Goal: Use online tool/utility: Utilize a website feature to perform a specific function

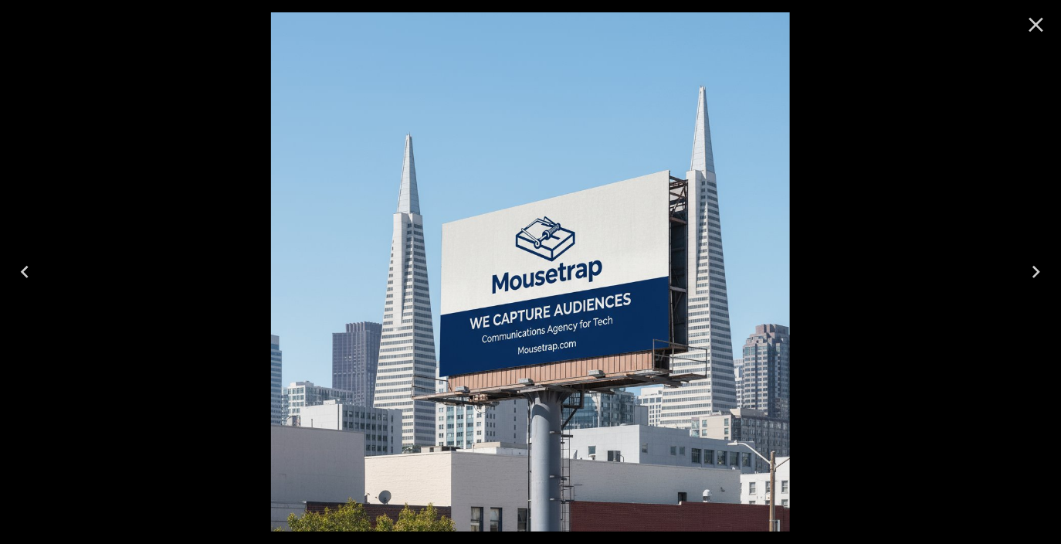
scroll to position [63, 0]
click at [262, 177] on div at bounding box center [530, 272] width 1061 height 544
click at [223, 209] on div at bounding box center [530, 272] width 1061 height 544
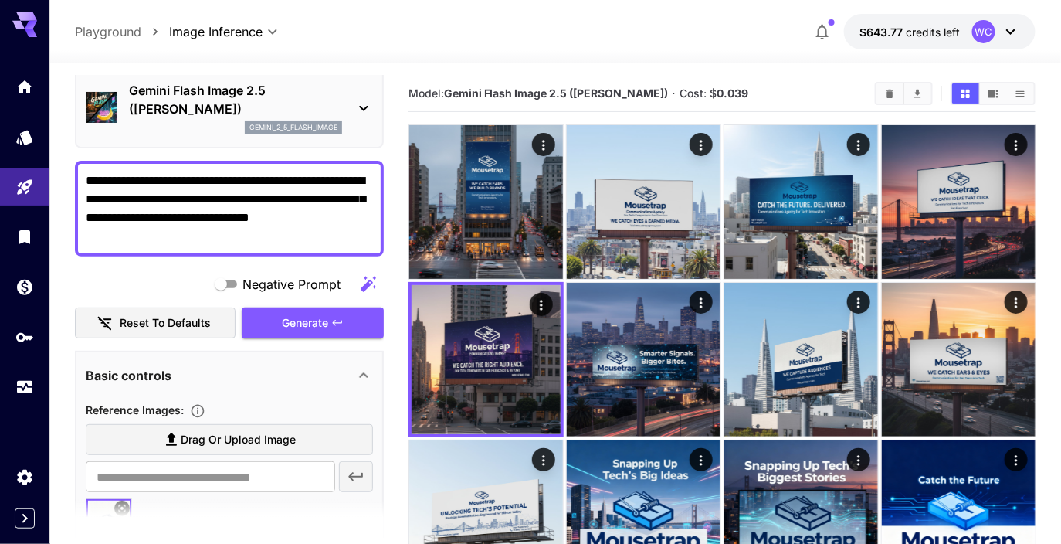
click at [205, 232] on textarea "**********" at bounding box center [230, 208] width 288 height 74
paste textarea
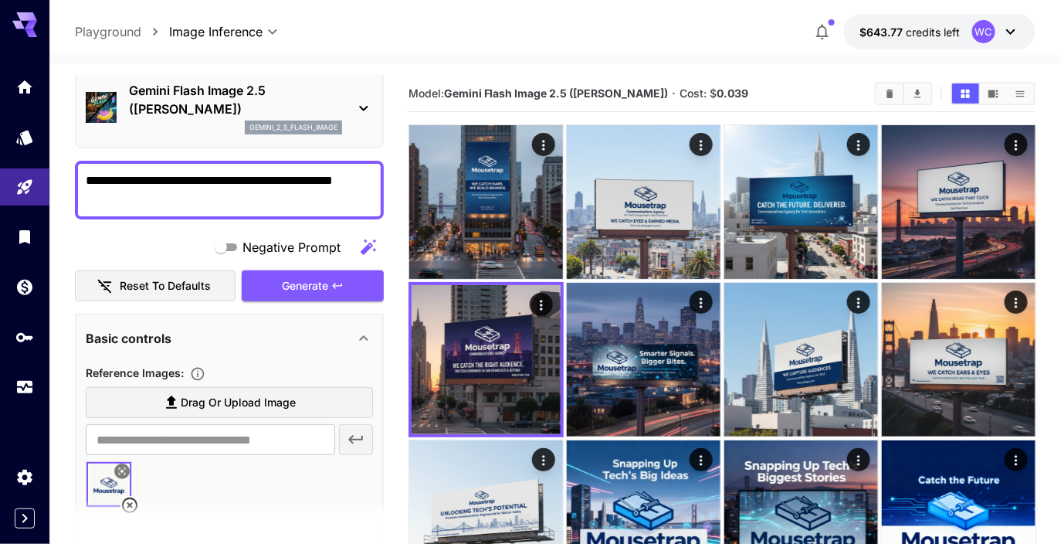
type textarea "**********"
click at [133, 496] on icon at bounding box center [129, 505] width 19 height 19
click at [223, 398] on span "Drag or upload image" at bounding box center [238, 402] width 115 height 19
click at [0, 0] on input "Drag or upload image" at bounding box center [0, 0] width 0 height 0
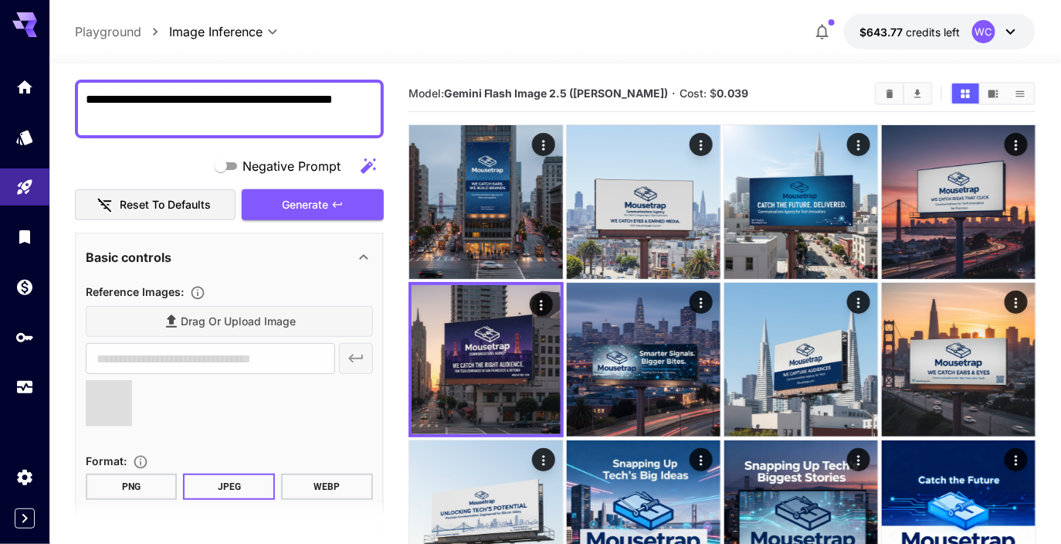
type input "**********"
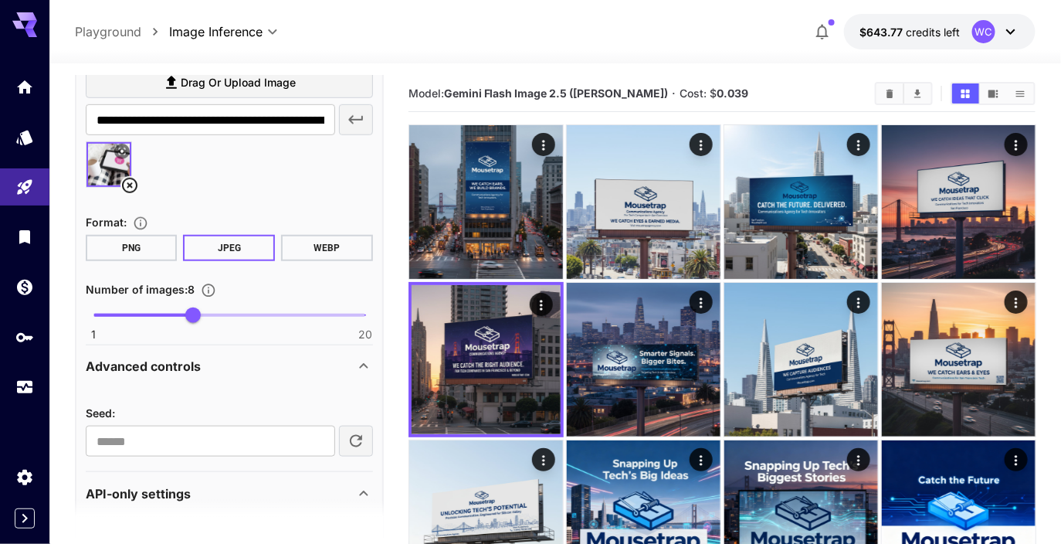
scroll to position [426, 0]
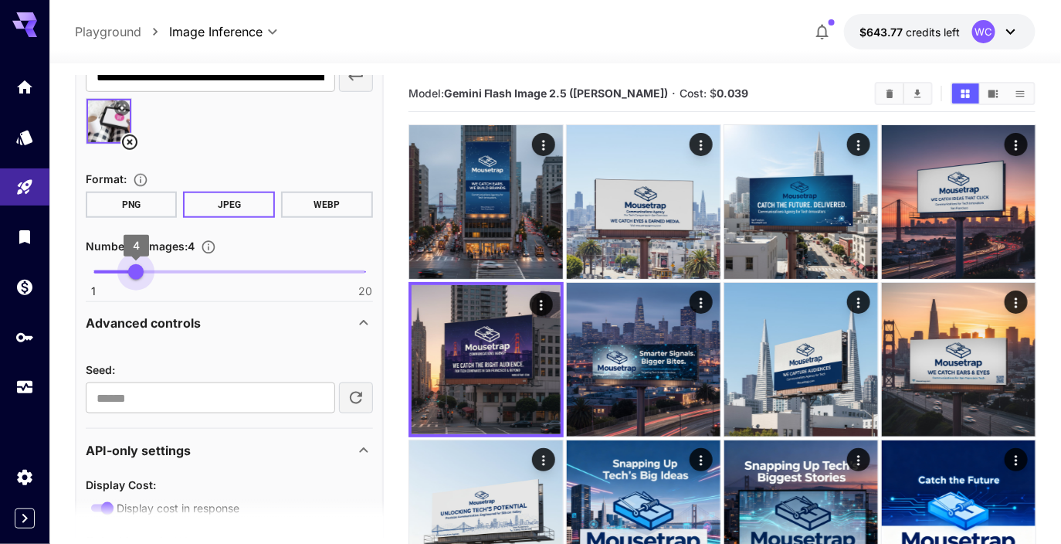
type input "*"
drag, startPoint x: 132, startPoint y: 269, endPoint x: 40, endPoint y: 267, distance: 91.9
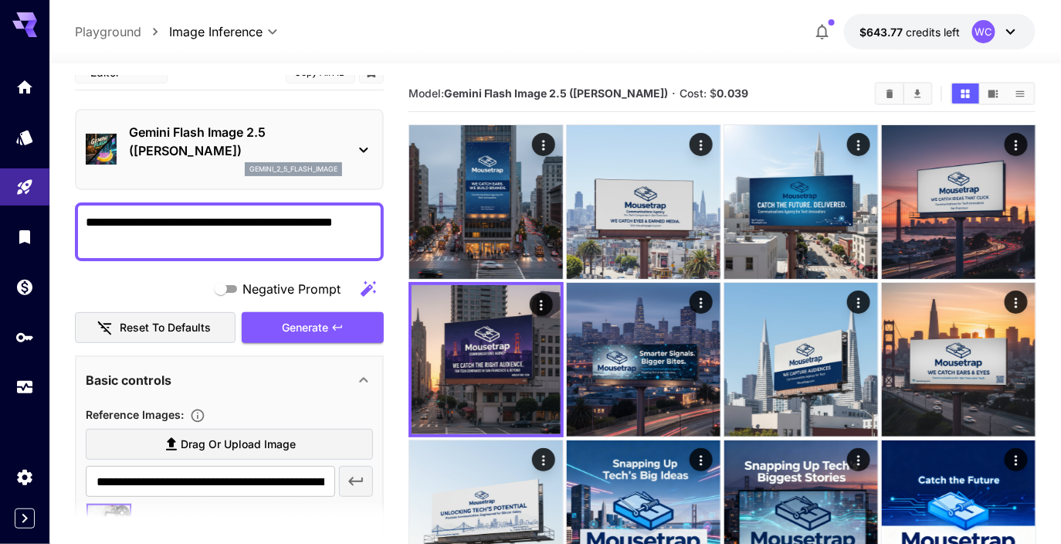
scroll to position [7, 0]
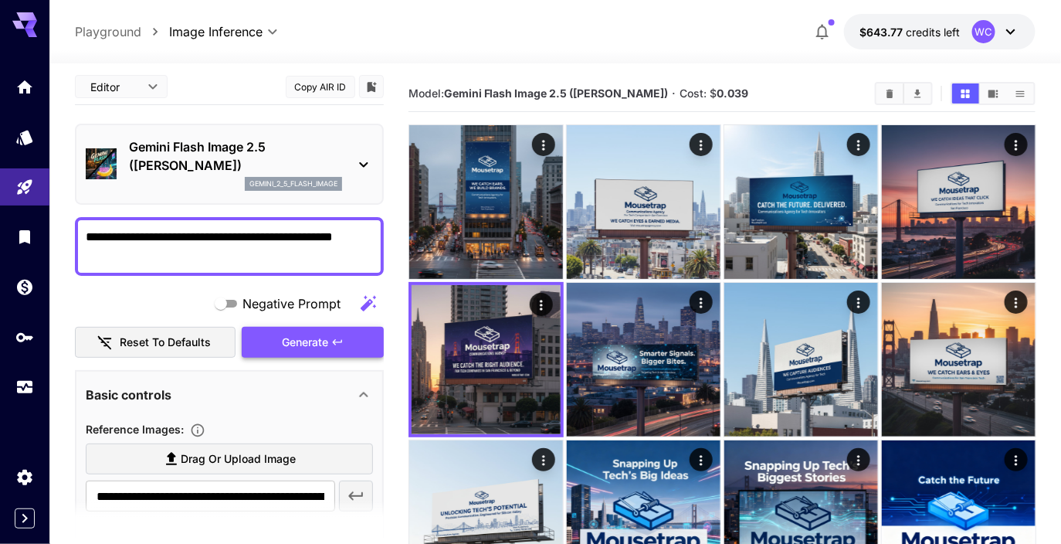
click at [294, 335] on span "Generate" at bounding box center [305, 342] width 46 height 19
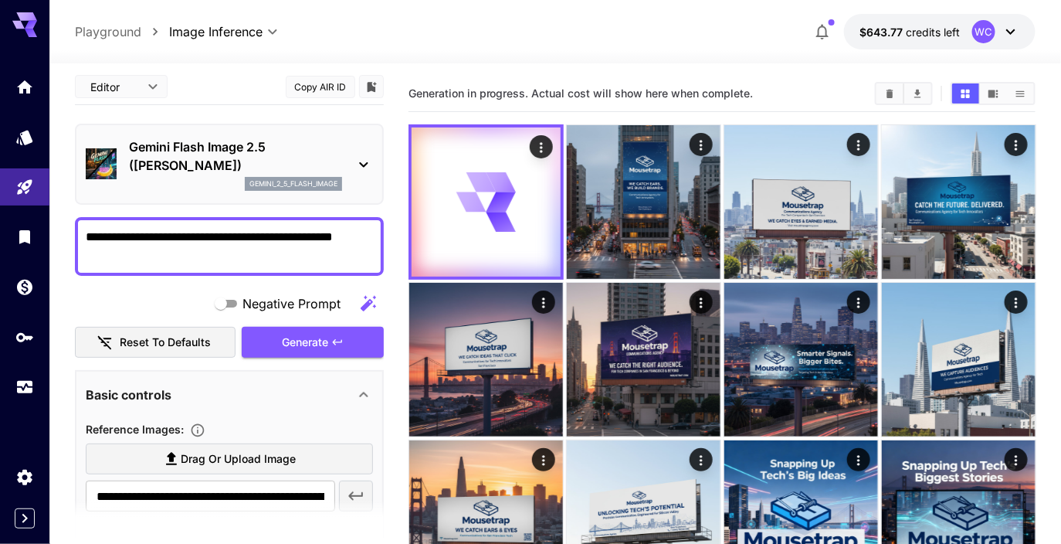
click at [230, 134] on div "Gemini Flash Image 2.5 ([PERSON_NAME]) gemini_2_5_flash_image" at bounding box center [229, 164] width 287 height 66
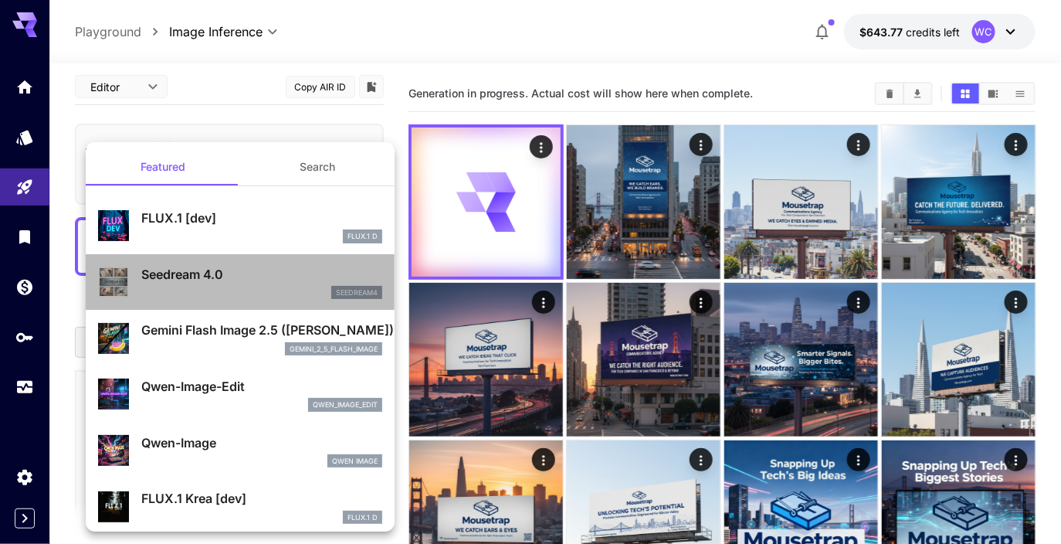
click at [212, 276] on p "Seedream 4.0" at bounding box center [261, 274] width 241 height 19
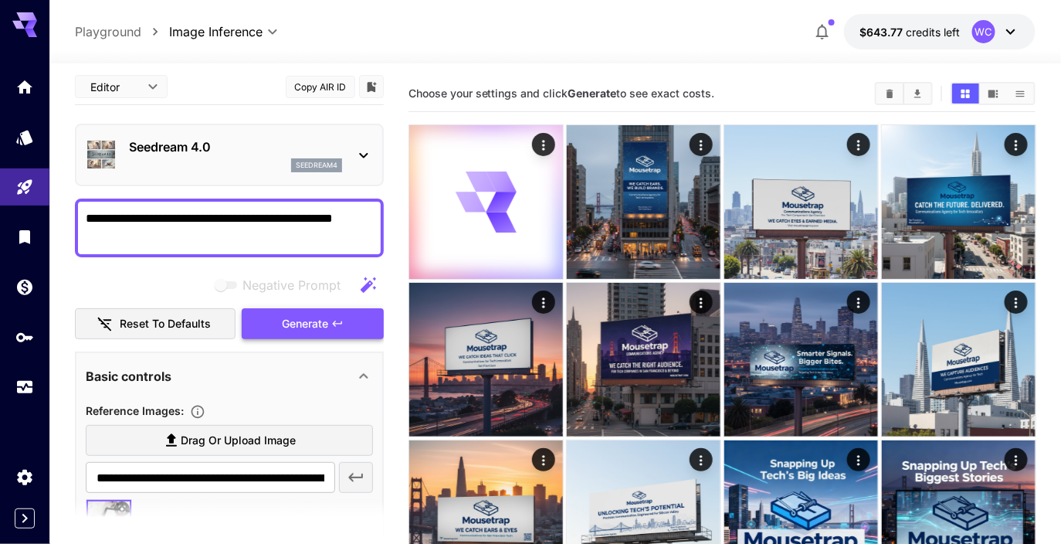
click at [318, 327] on span "Generate" at bounding box center [305, 323] width 46 height 19
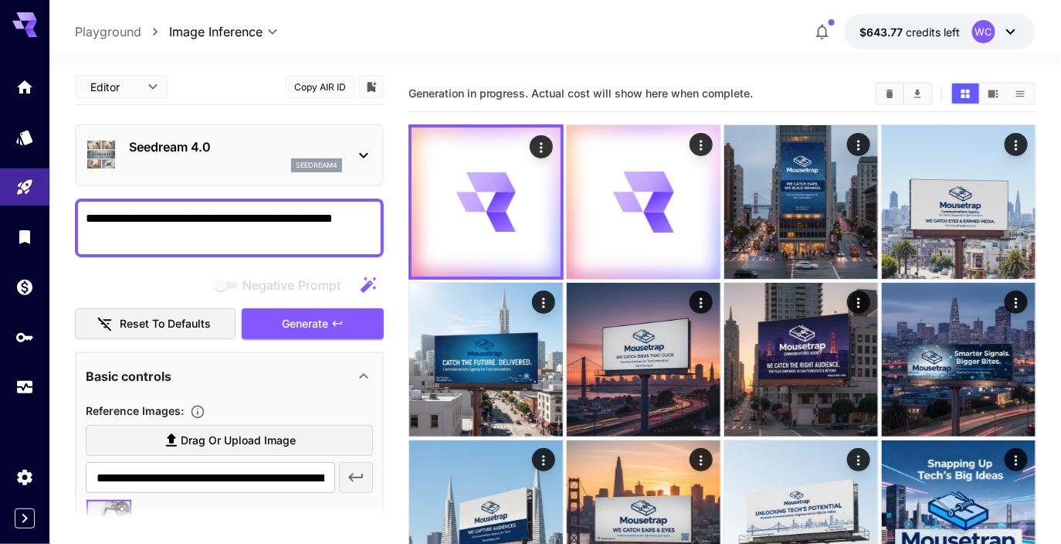
click at [239, 174] on div "Seedream 4.0 seedream4" at bounding box center [229, 154] width 287 height 47
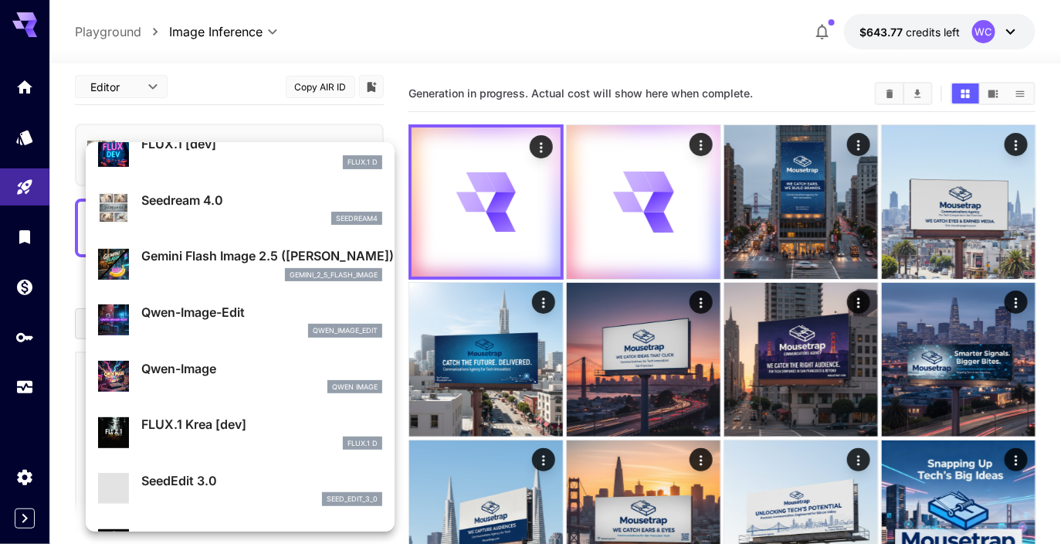
scroll to position [90, 0]
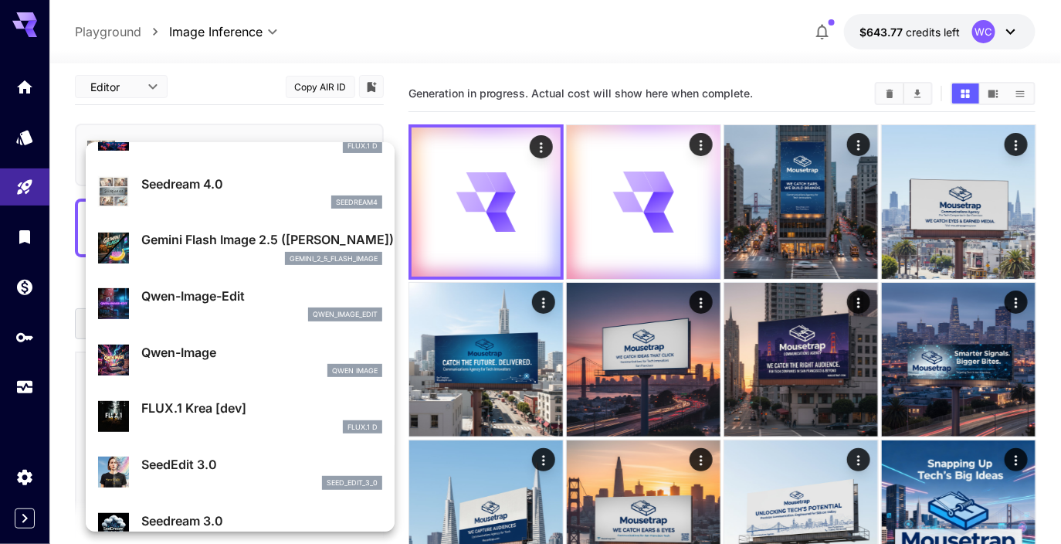
click at [235, 292] on p "Qwen-Image-Edit" at bounding box center [261, 295] width 241 height 19
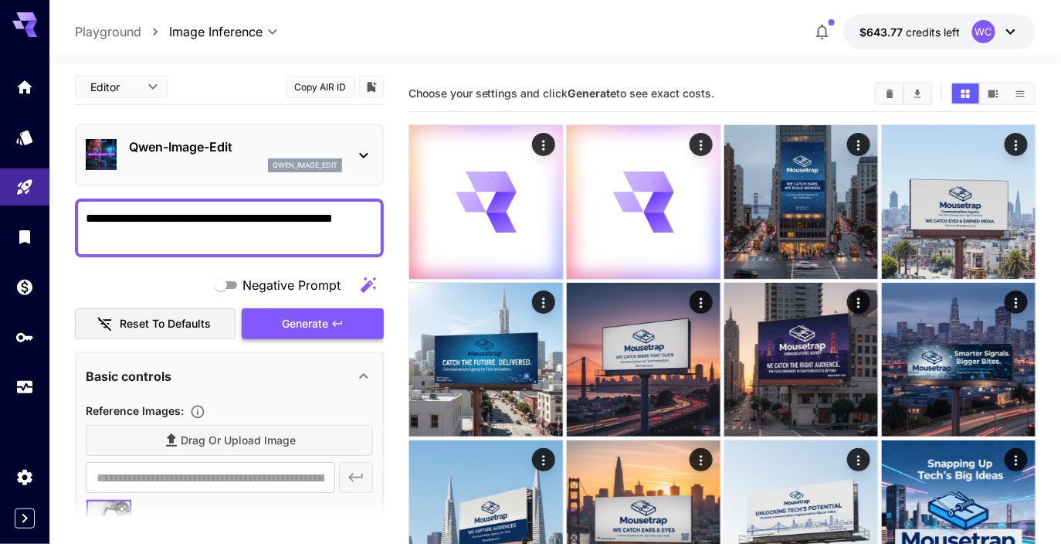
click at [282, 317] on span "Generate" at bounding box center [305, 323] width 46 height 19
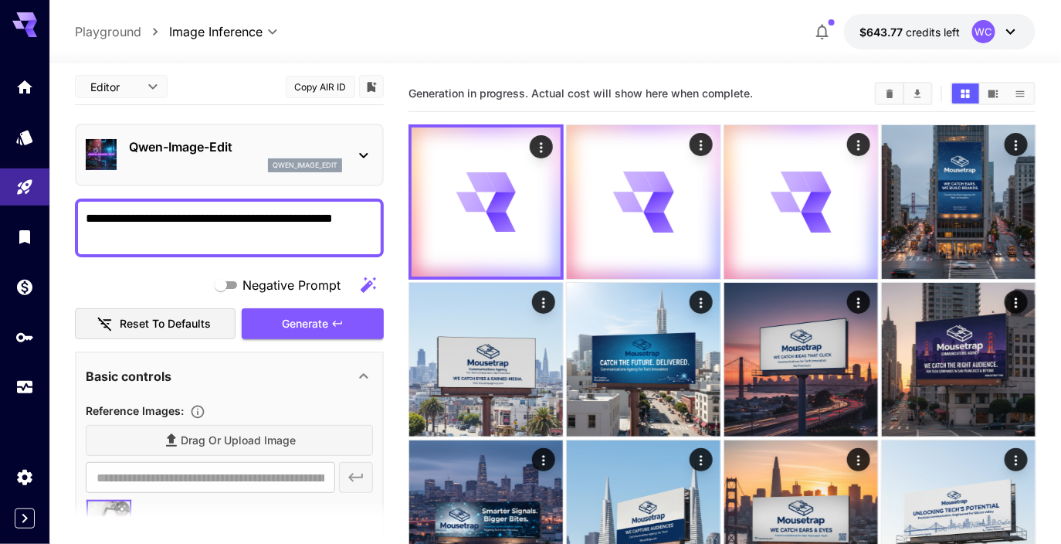
click at [199, 137] on p "Qwen-Image-Edit" at bounding box center [235, 146] width 213 height 19
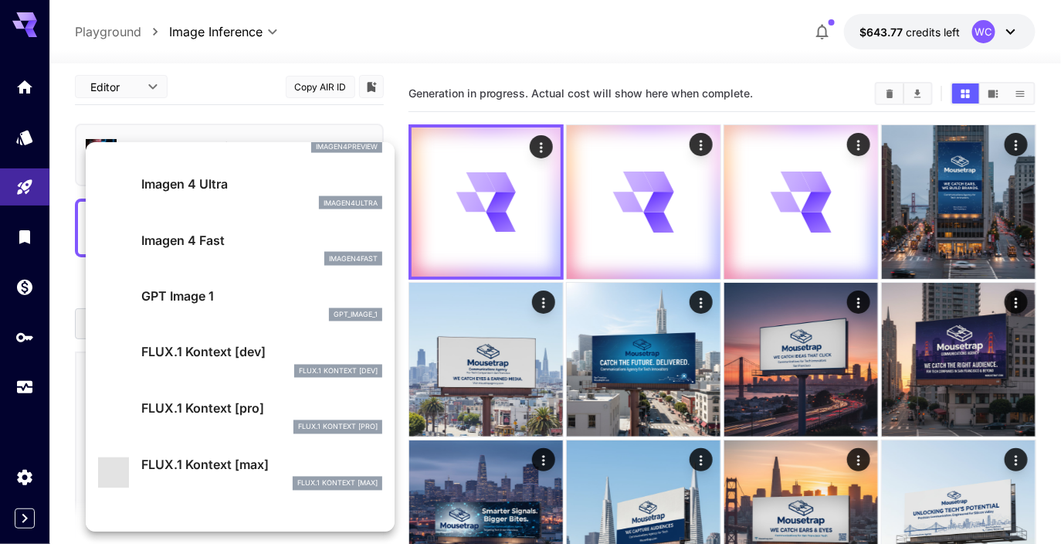
scroll to position [825, 0]
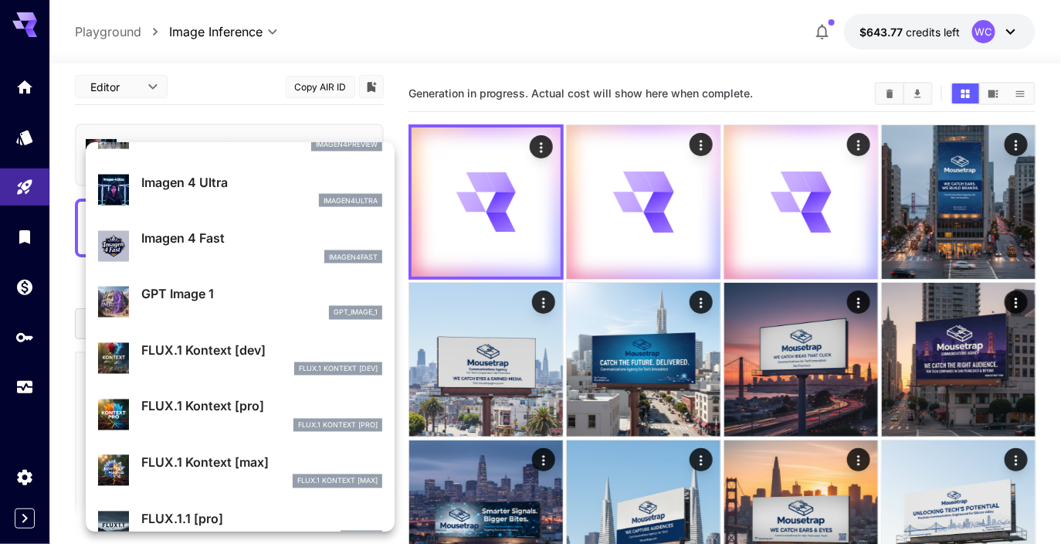
click at [215, 356] on p "FLUX.1 Kontext [dev]" at bounding box center [261, 350] width 241 height 19
type input "****"
type input "**"
type input "***"
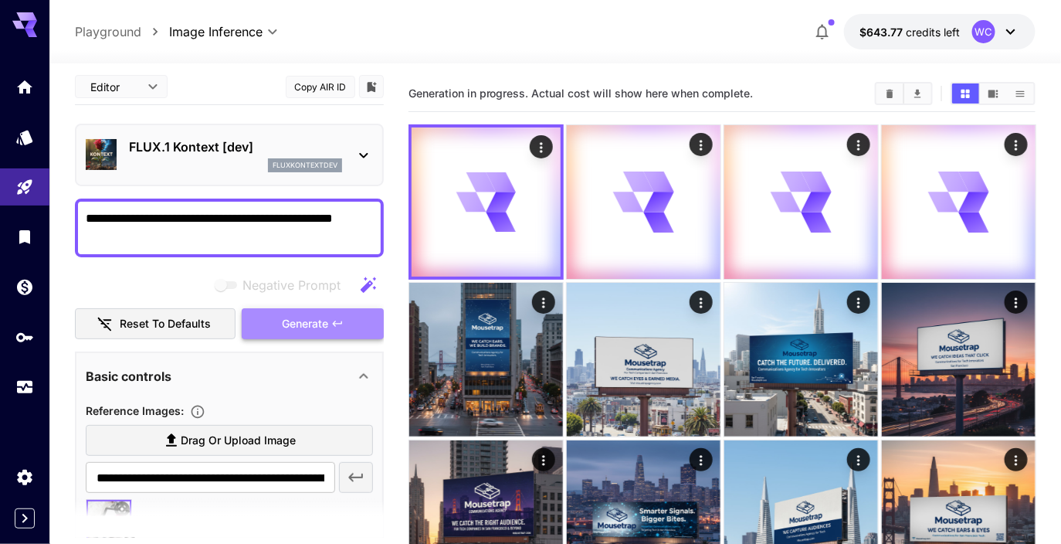
click at [292, 327] on span "Generate" at bounding box center [305, 323] width 46 height 19
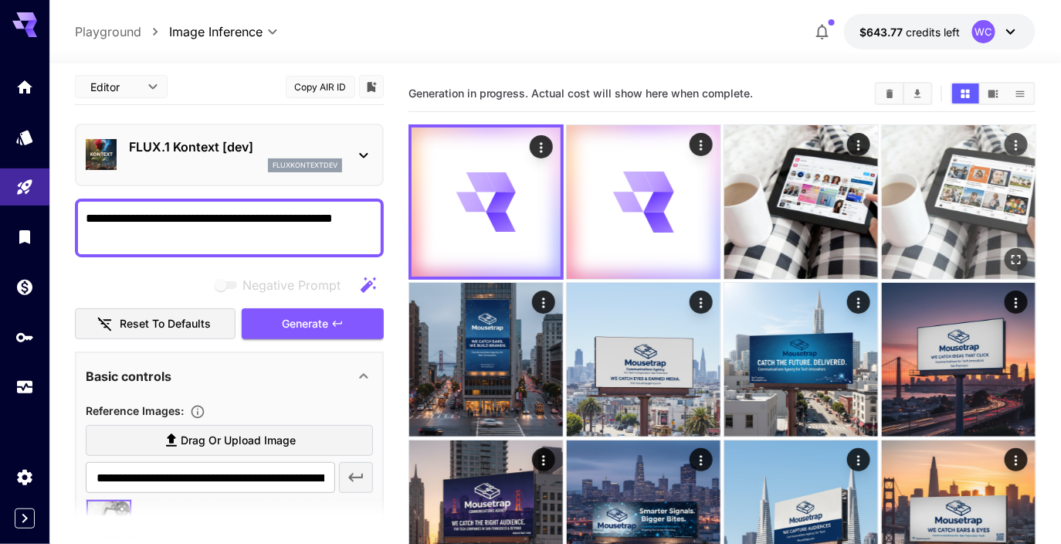
click at [979, 212] on img at bounding box center [959, 202] width 154 height 154
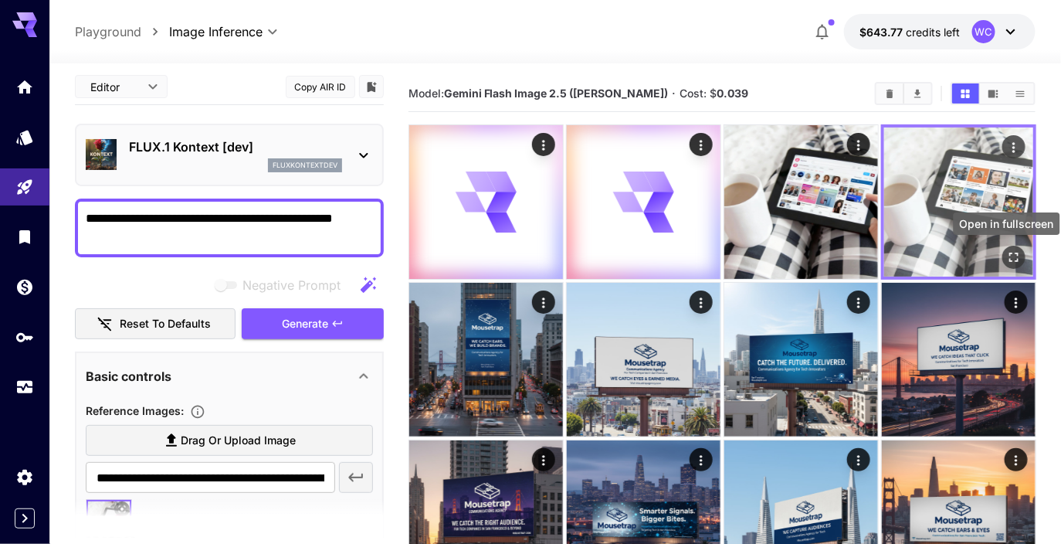
click at [1013, 253] on icon "Open in fullscreen" at bounding box center [1012, 256] width 15 height 15
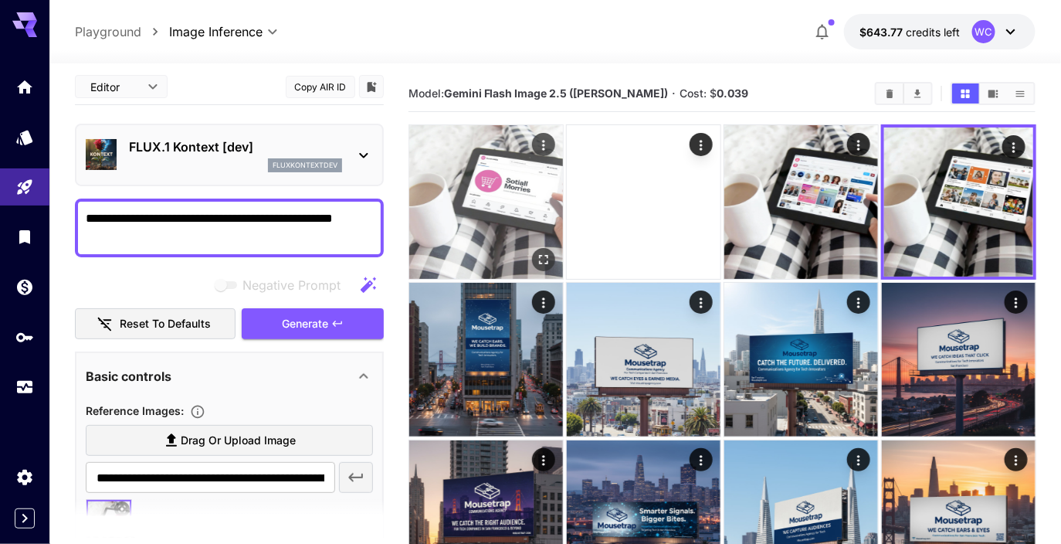
click at [541, 252] on icon "Open in fullscreen" at bounding box center [542, 259] width 15 height 15
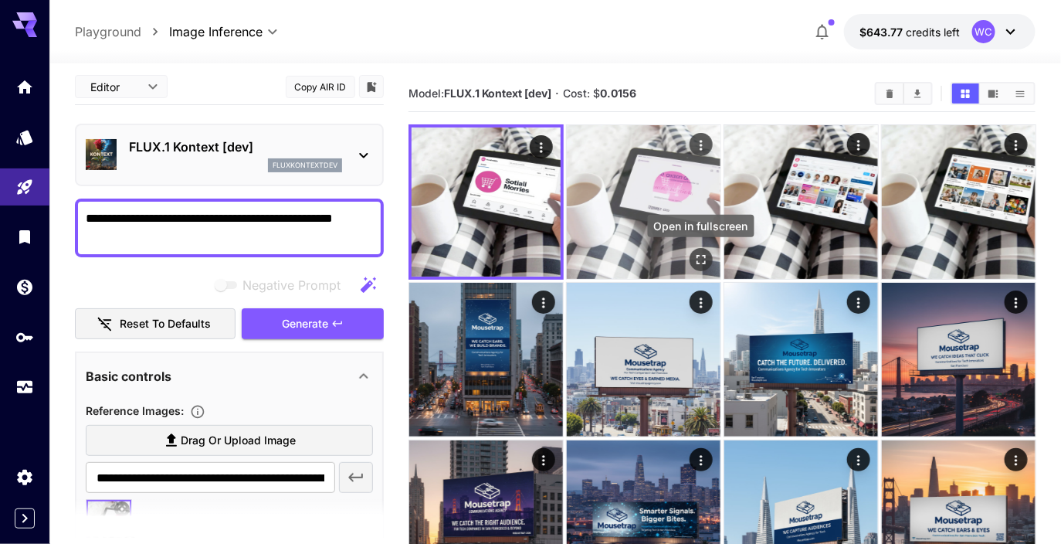
click at [703, 262] on icon "Open in fullscreen" at bounding box center [700, 259] width 15 height 15
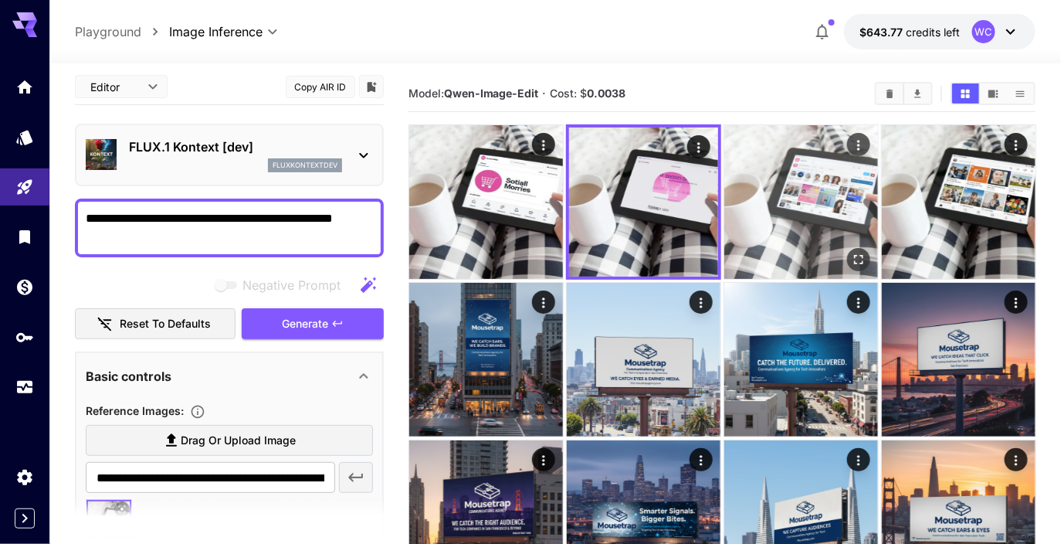
click at [835, 214] on img at bounding box center [801, 202] width 154 height 154
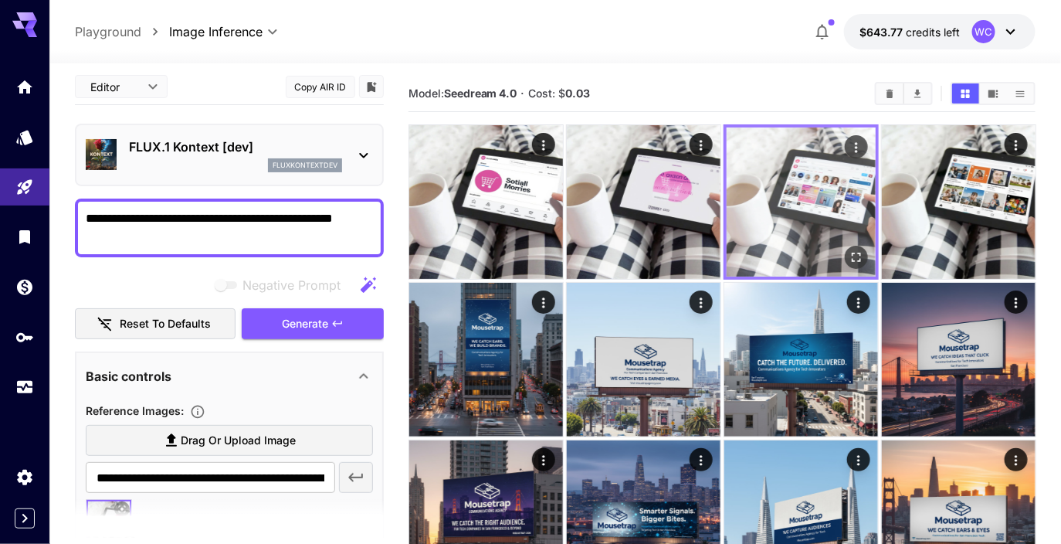
click at [849, 154] on div "Actions" at bounding box center [855, 146] width 15 height 19
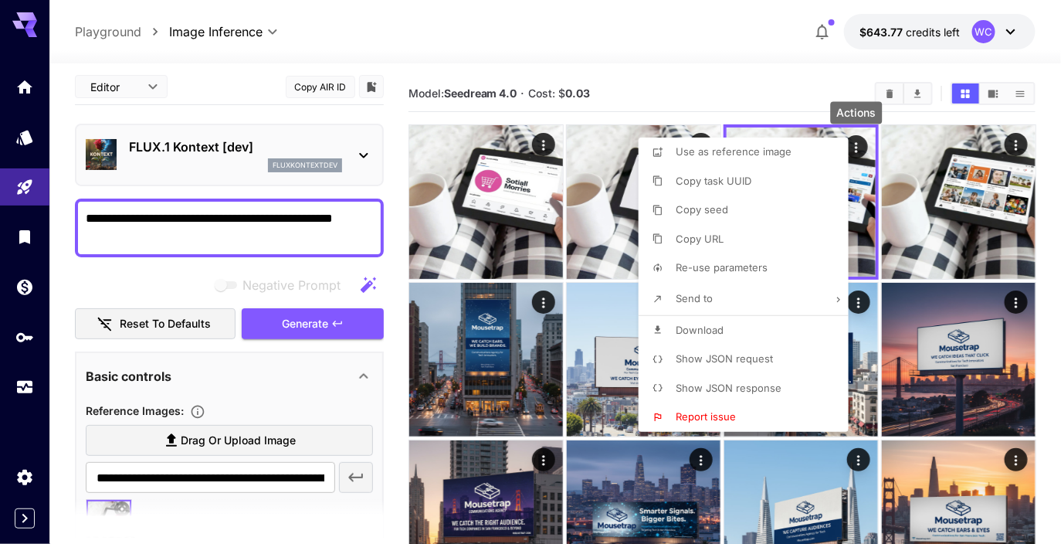
click at [779, 273] on li "Re-use parameters" at bounding box center [747, 267] width 219 height 29
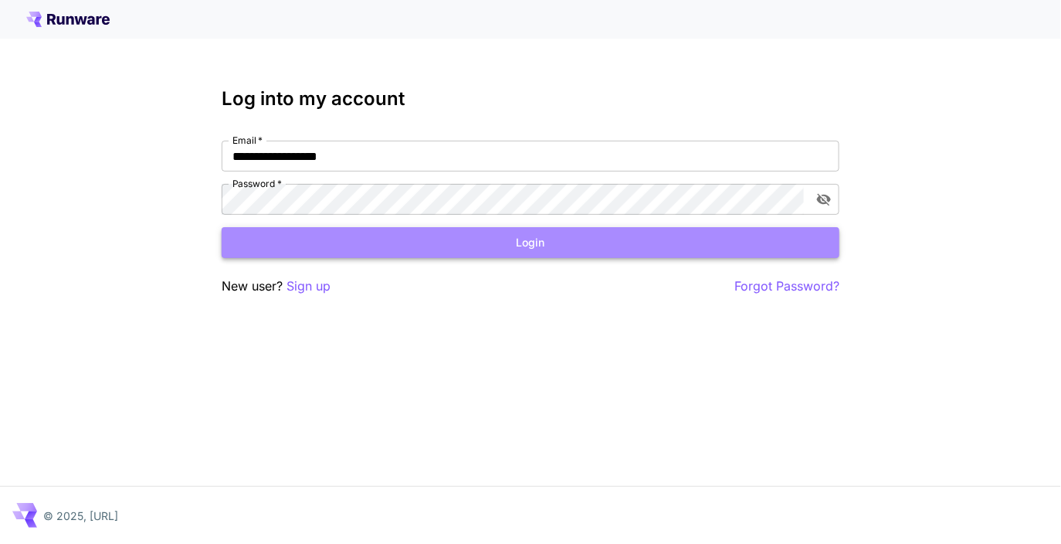
click at [486, 249] on button "Login" at bounding box center [531, 243] width 618 height 32
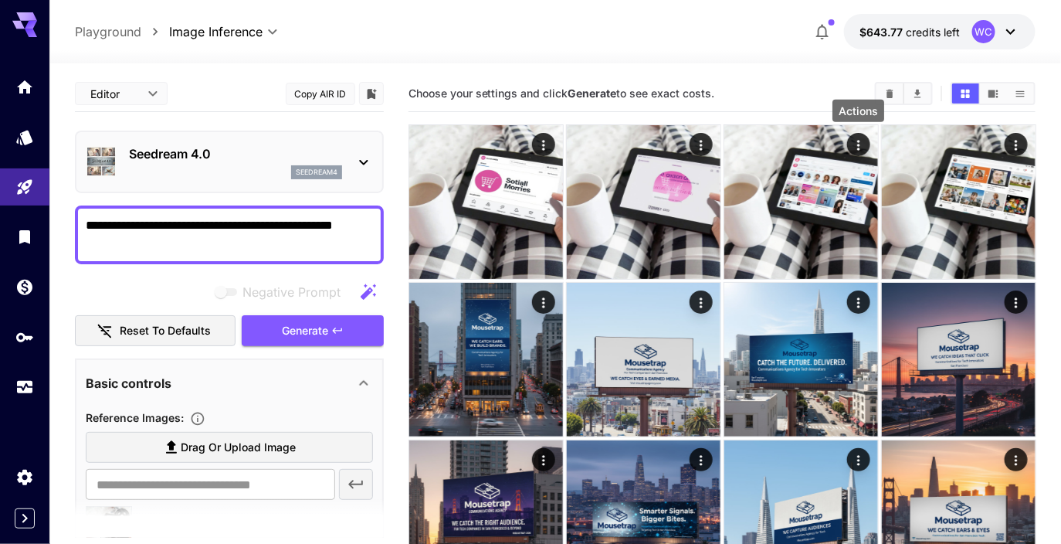
click at [854, 141] on icon "Actions" at bounding box center [857, 144] width 15 height 15
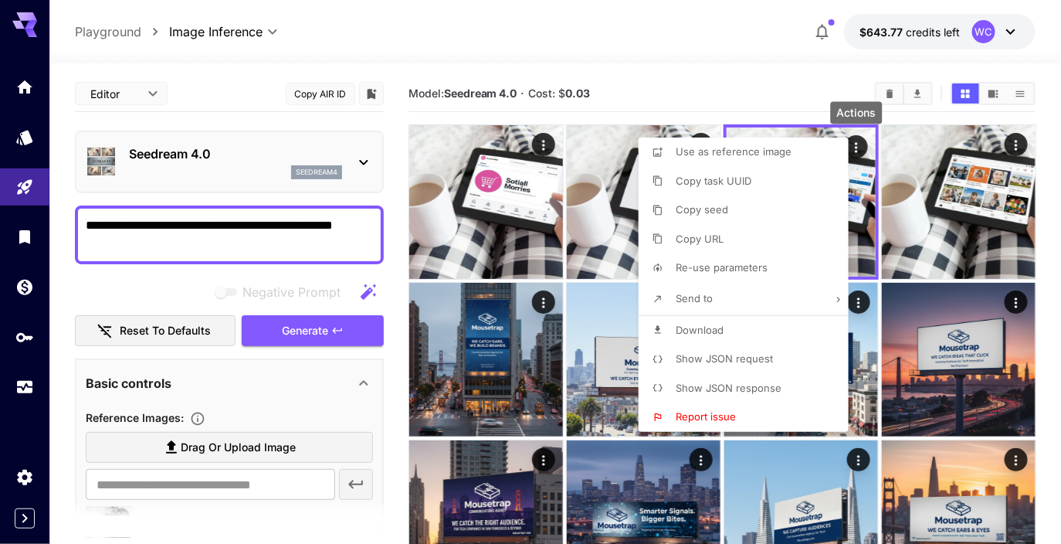
click at [732, 271] on span "Re-use parameters" at bounding box center [722, 267] width 92 height 12
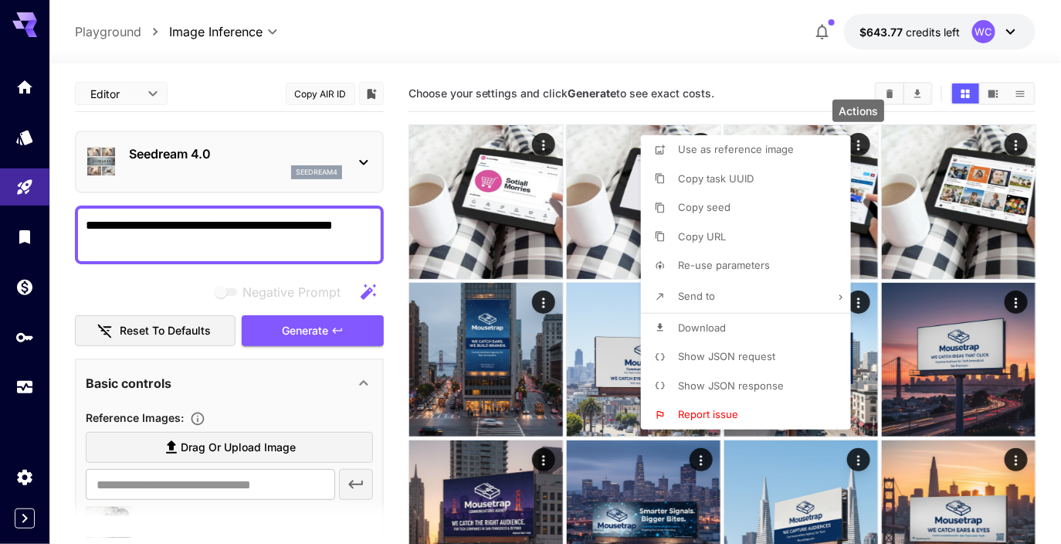
click at [259, 387] on div at bounding box center [530, 272] width 1061 height 544
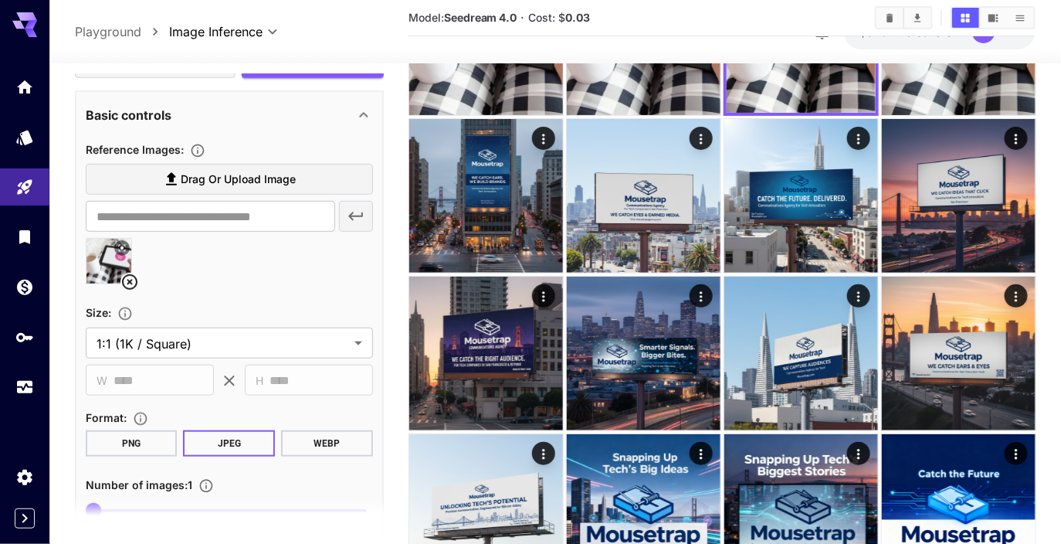
scroll to position [269, 0]
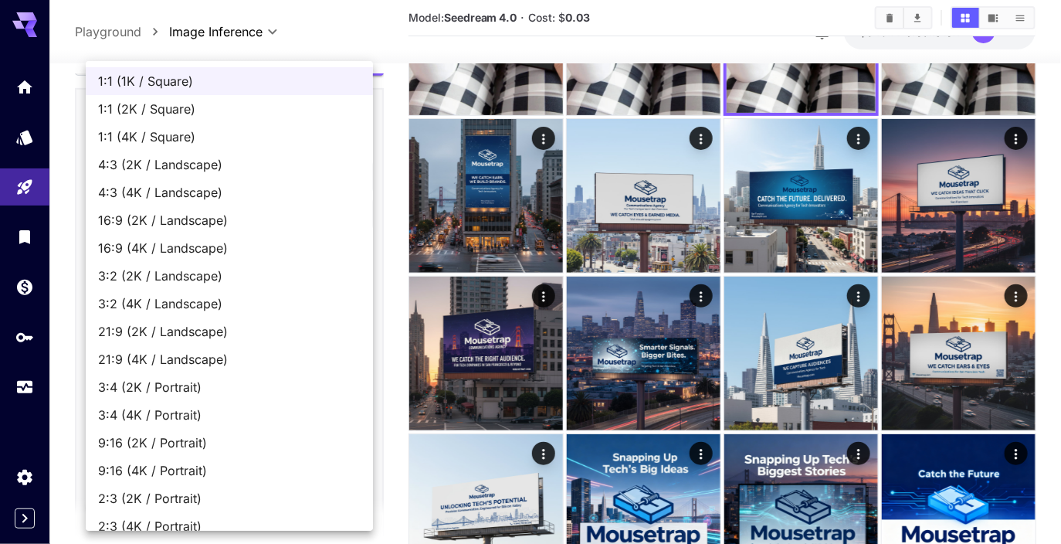
click at [179, 117] on span "1:1 (2K / Square)" at bounding box center [229, 109] width 262 height 19
type input "**********"
type input "****"
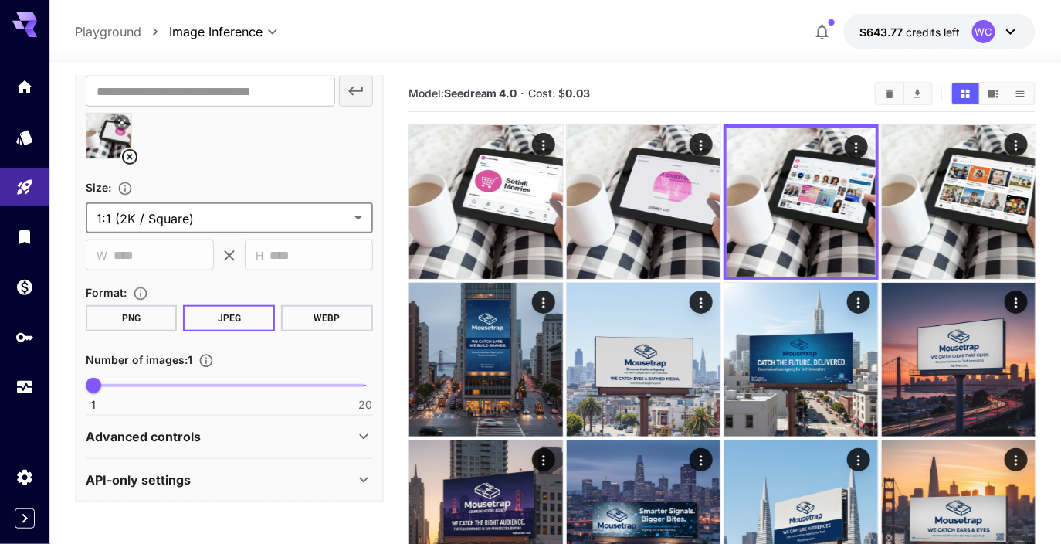
scroll to position [0, 0]
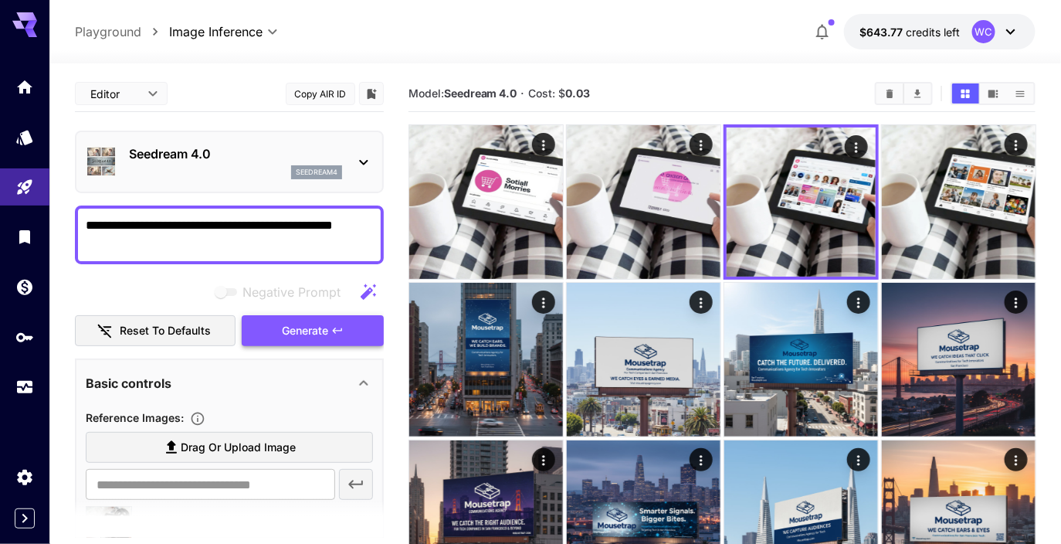
click at [328, 340] on button "Generate" at bounding box center [313, 331] width 142 height 32
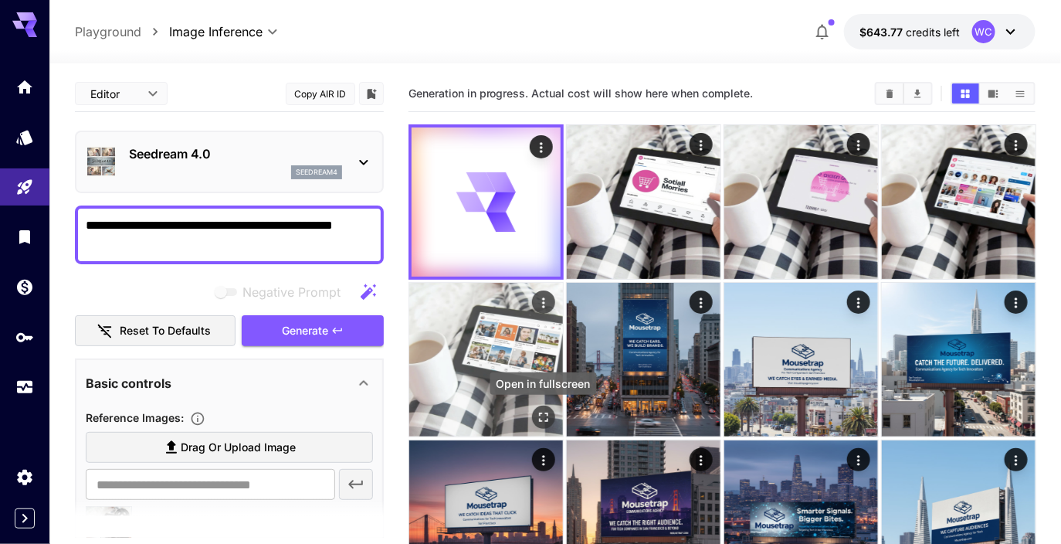
click at [540, 414] on icon "Open in fullscreen" at bounding box center [542, 416] width 15 height 15
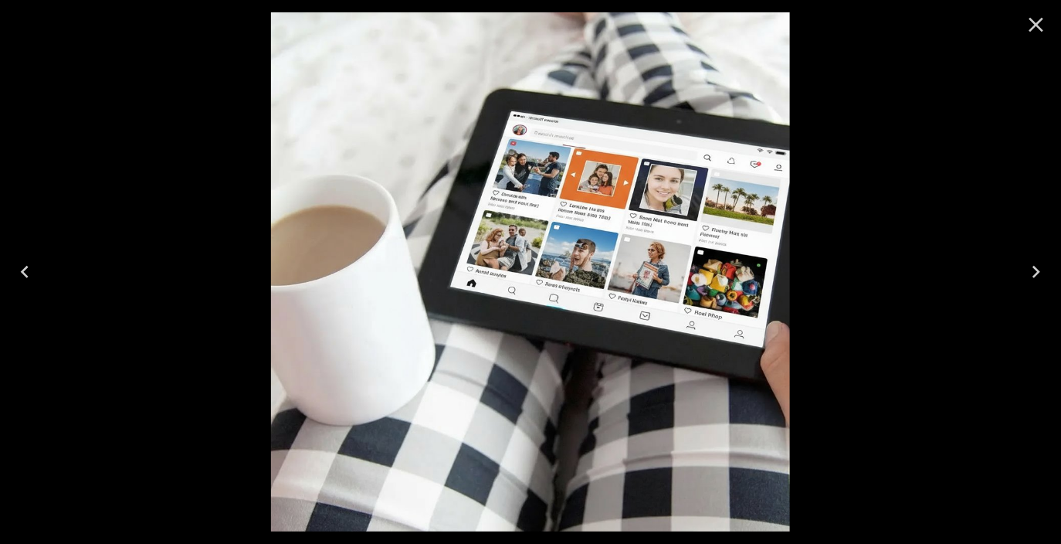
click at [911, 194] on div at bounding box center [530, 272] width 1061 height 544
click at [1037, 30] on icon "Close" at bounding box center [1036, 24] width 25 height 25
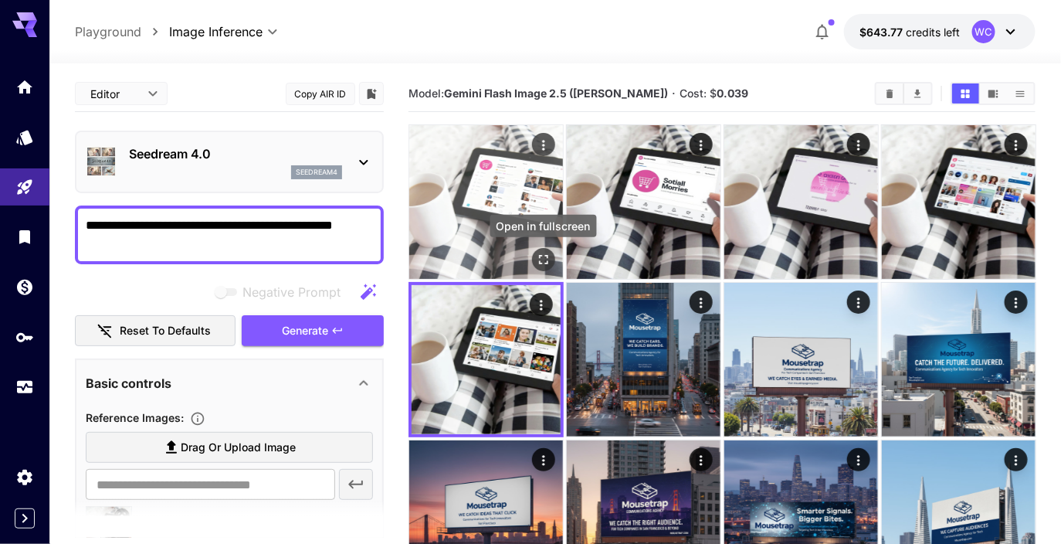
click at [549, 266] on icon "Open in fullscreen" at bounding box center [542, 259] width 15 height 15
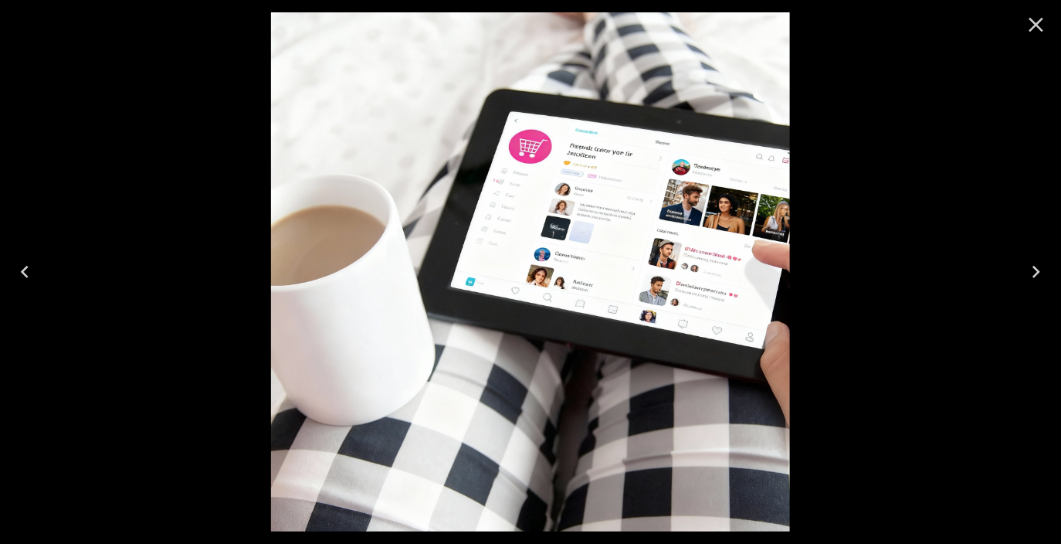
click at [1039, 28] on icon "Close" at bounding box center [1036, 25] width 15 height 15
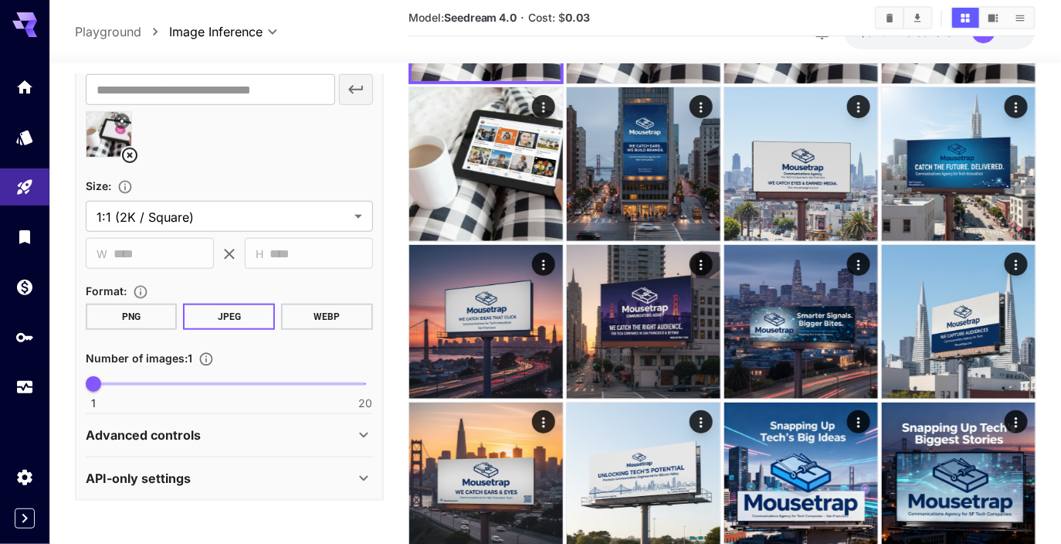
scroll to position [198, 0]
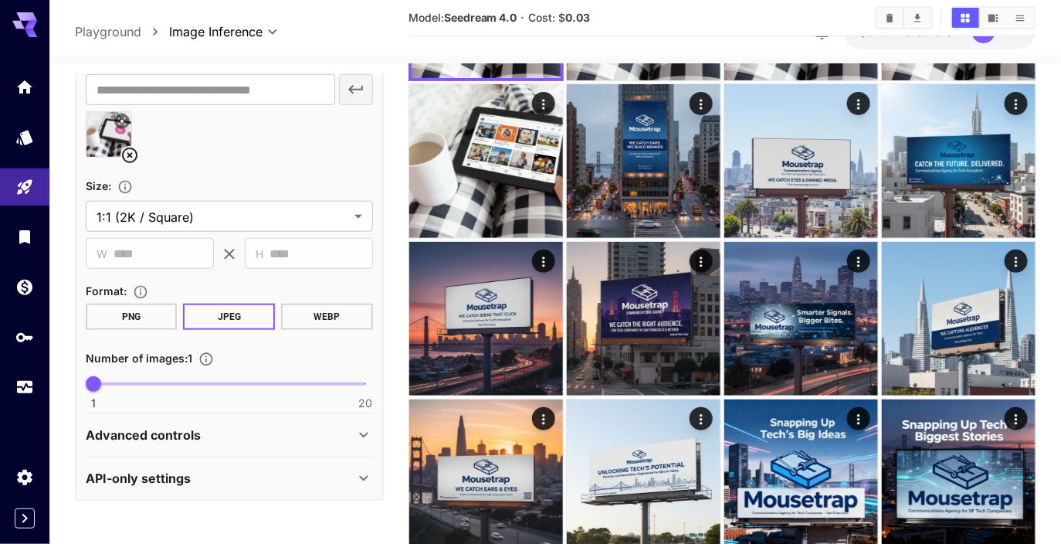
click at [269, 436] on div "Advanced controls" at bounding box center [220, 434] width 269 height 19
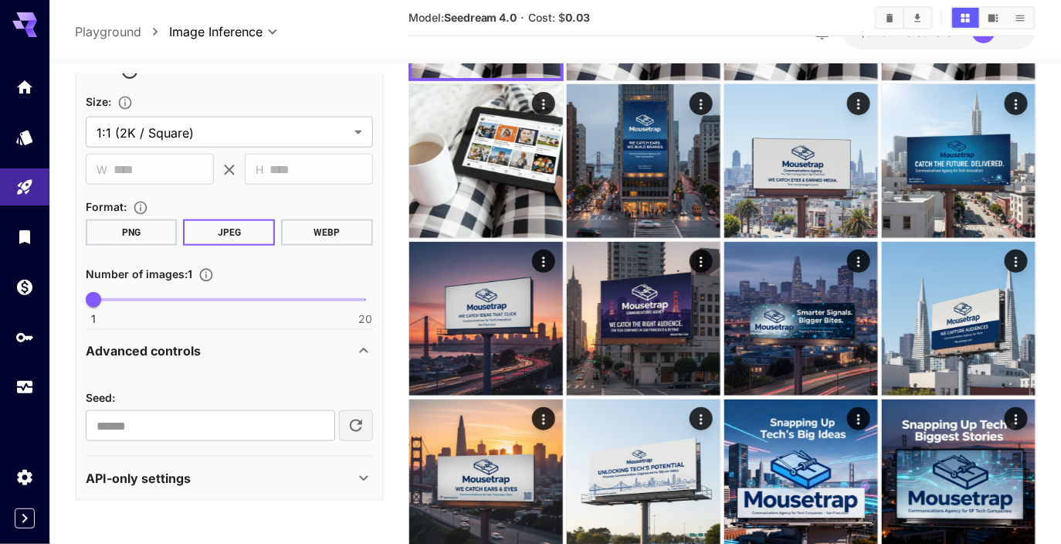
click at [258, 475] on div "API-only settings" at bounding box center [220, 478] width 269 height 19
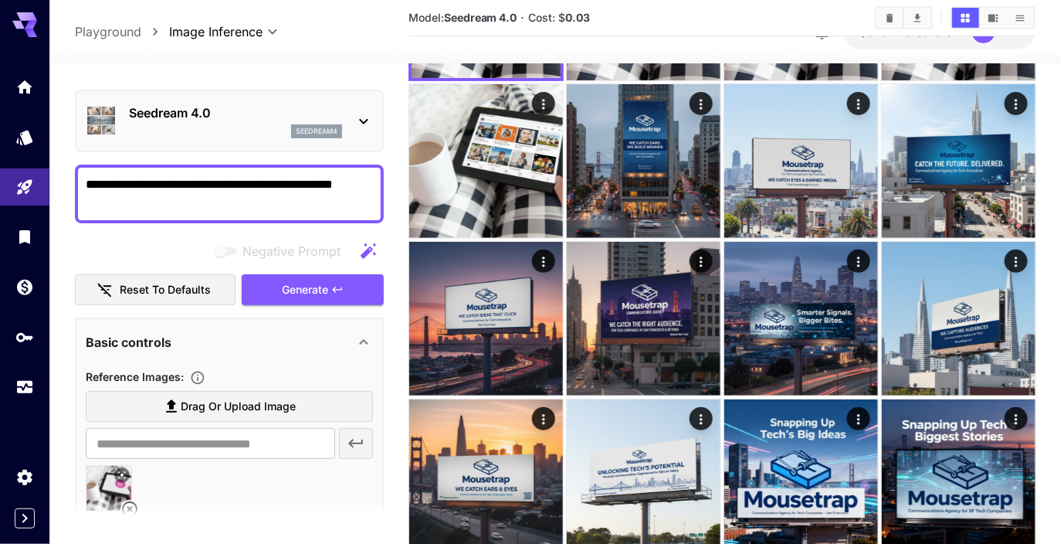
scroll to position [38, 0]
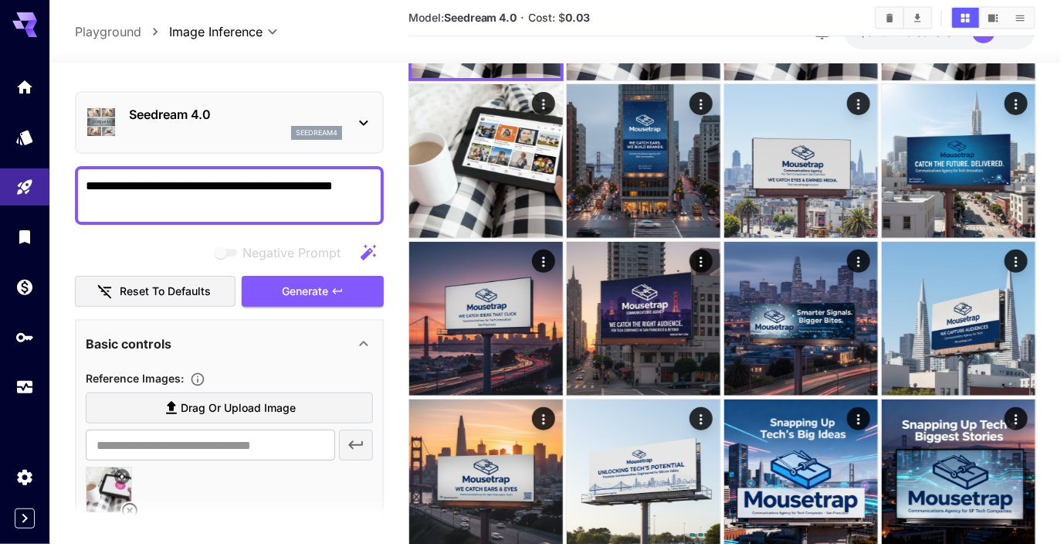
click at [228, 255] on span "Negative prompts are not compatible with the selected model." at bounding box center [227, 253] width 20 height 8
click at [361, 250] on icon "button" at bounding box center [368, 252] width 19 height 19
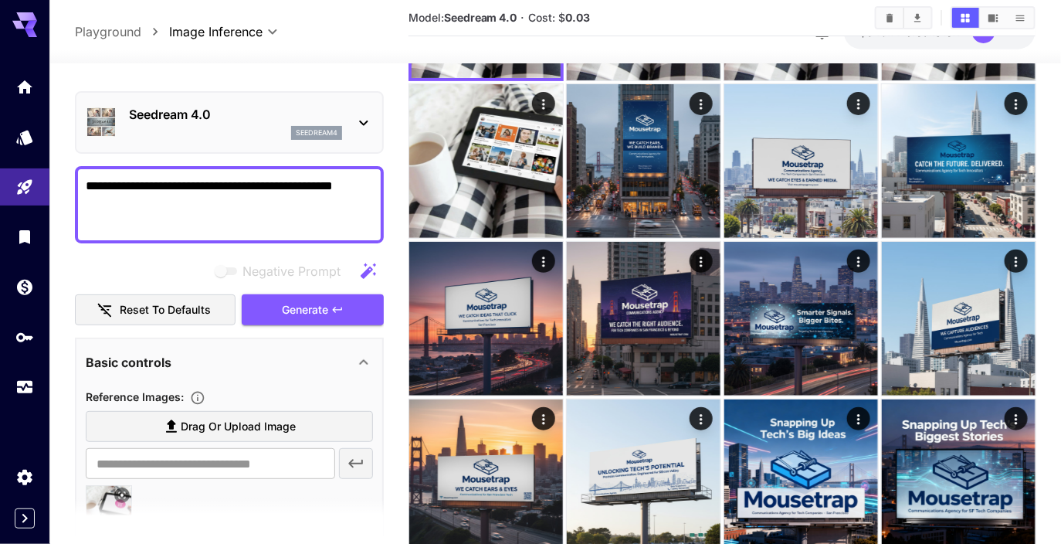
scroll to position [0, 0]
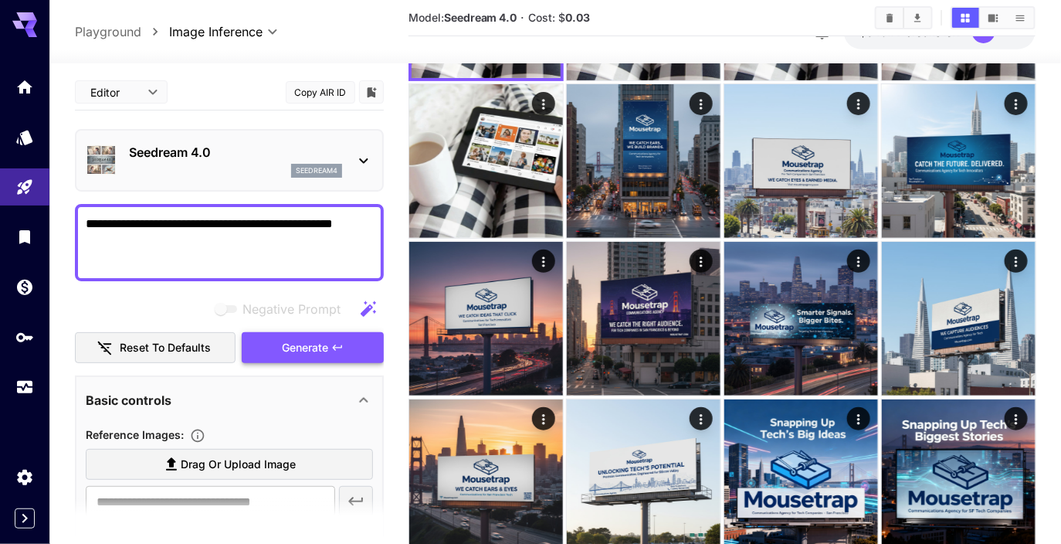
click at [329, 344] on button "Generate" at bounding box center [313, 348] width 142 height 32
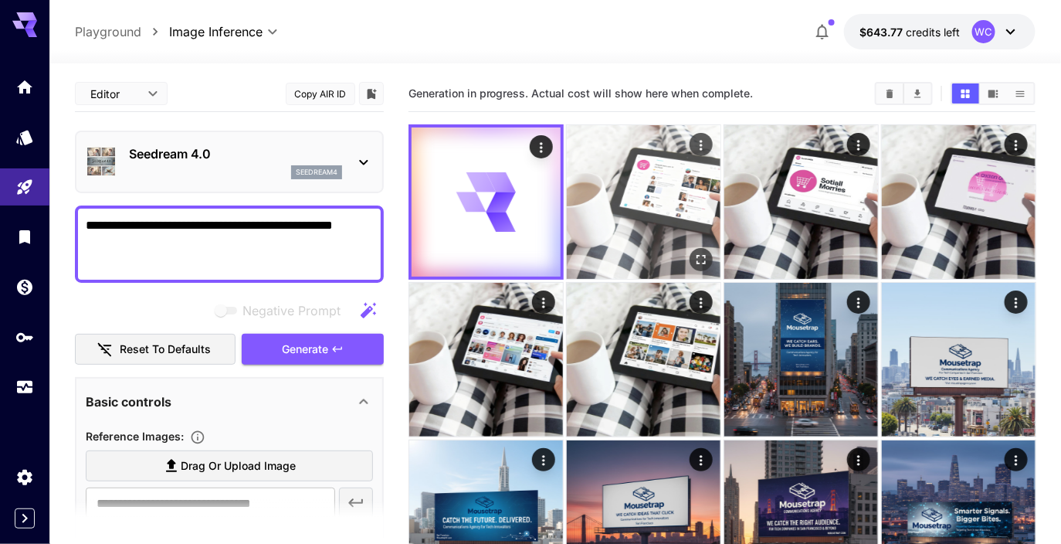
click at [614, 182] on img at bounding box center [644, 202] width 154 height 154
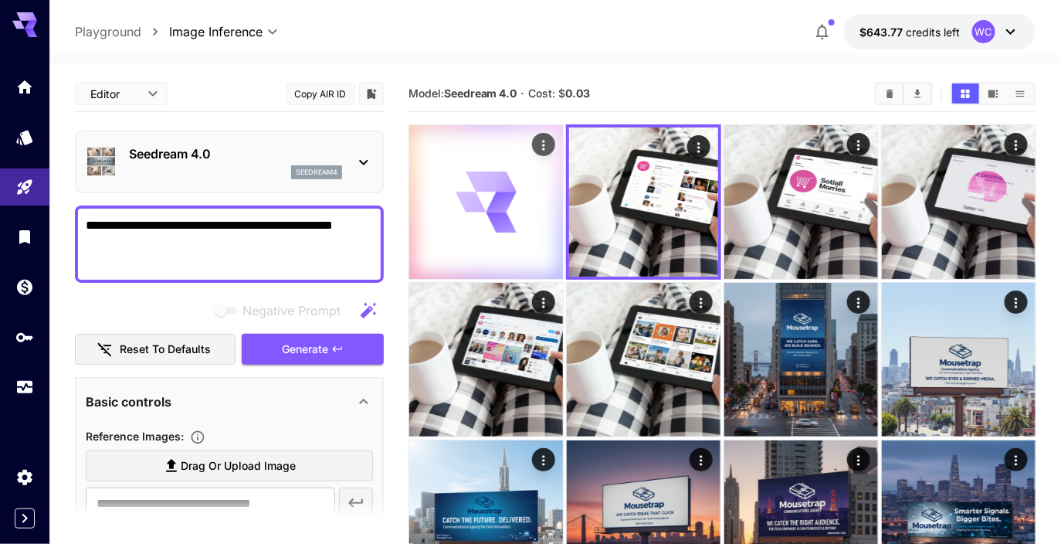
click at [498, 193] on icon at bounding box center [501, 201] width 31 height 21
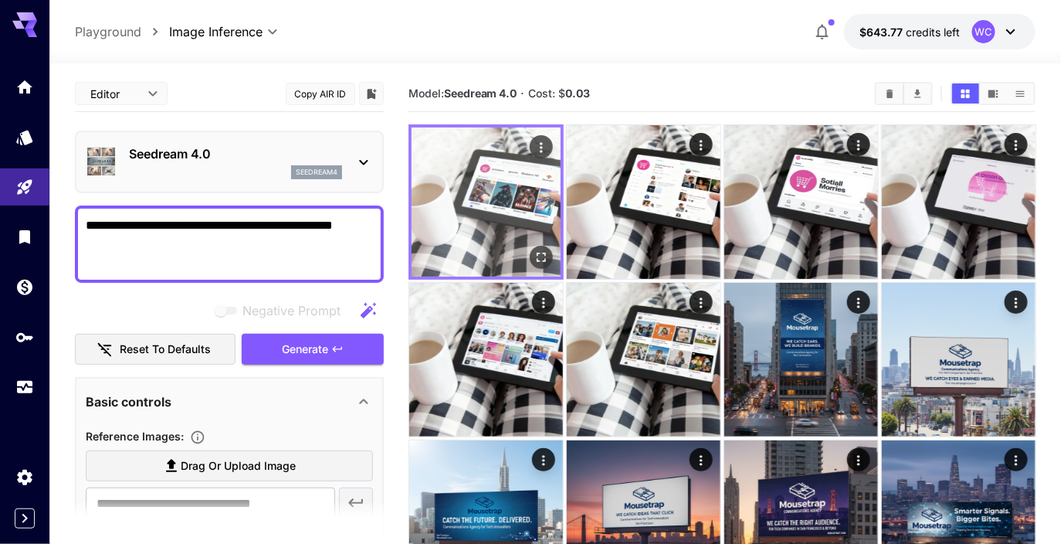
click at [540, 260] on icon "Open in fullscreen" at bounding box center [540, 256] width 15 height 15
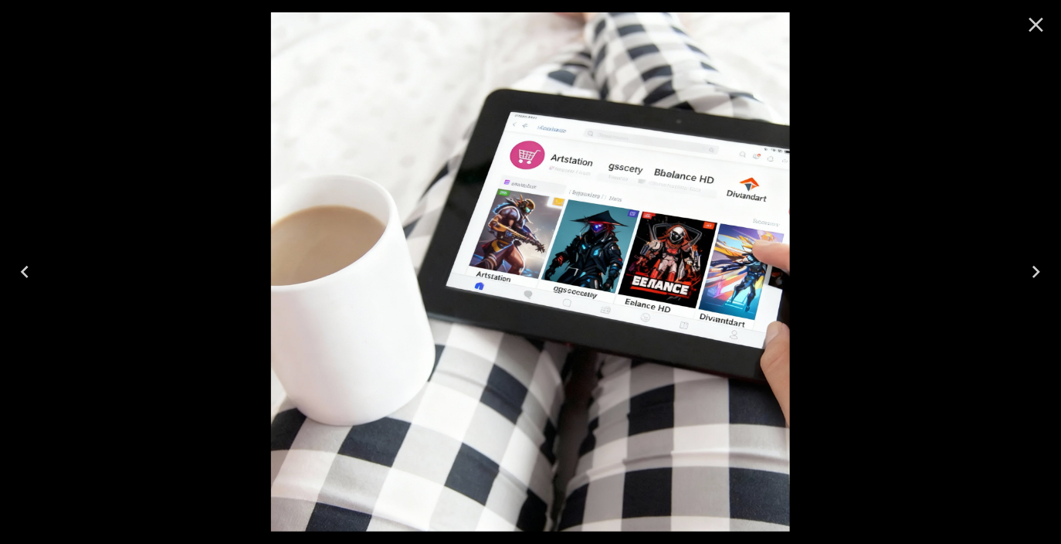
click at [1035, 25] on icon "Close" at bounding box center [1036, 25] width 15 height 15
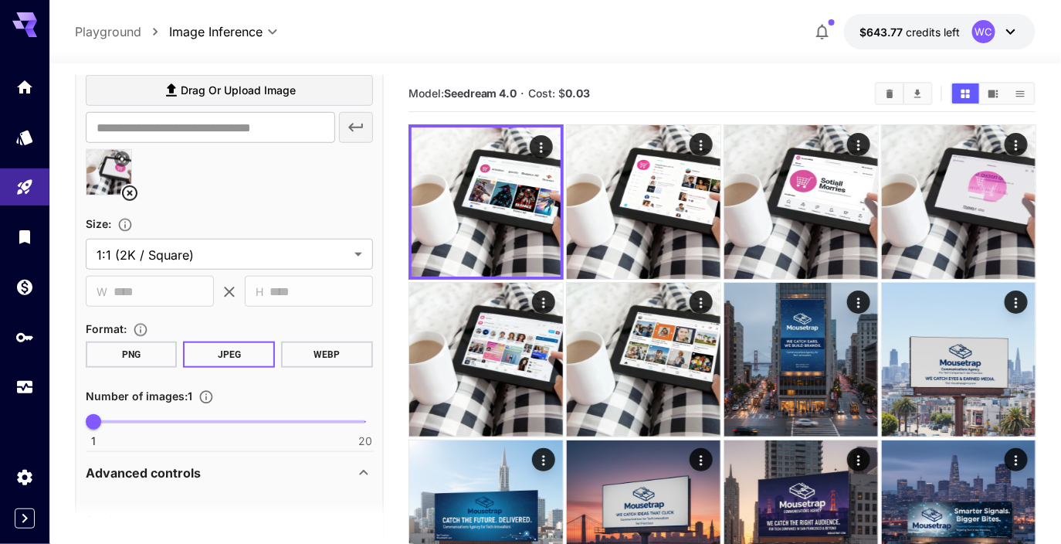
scroll to position [472, 0]
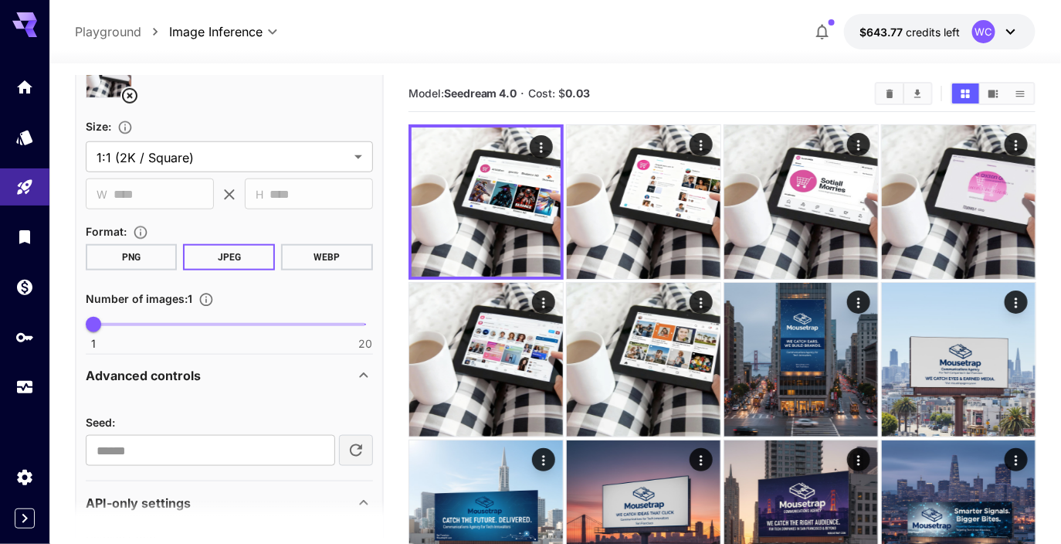
type input "*"
click at [140, 322] on span "1 20 1" at bounding box center [229, 324] width 272 height 23
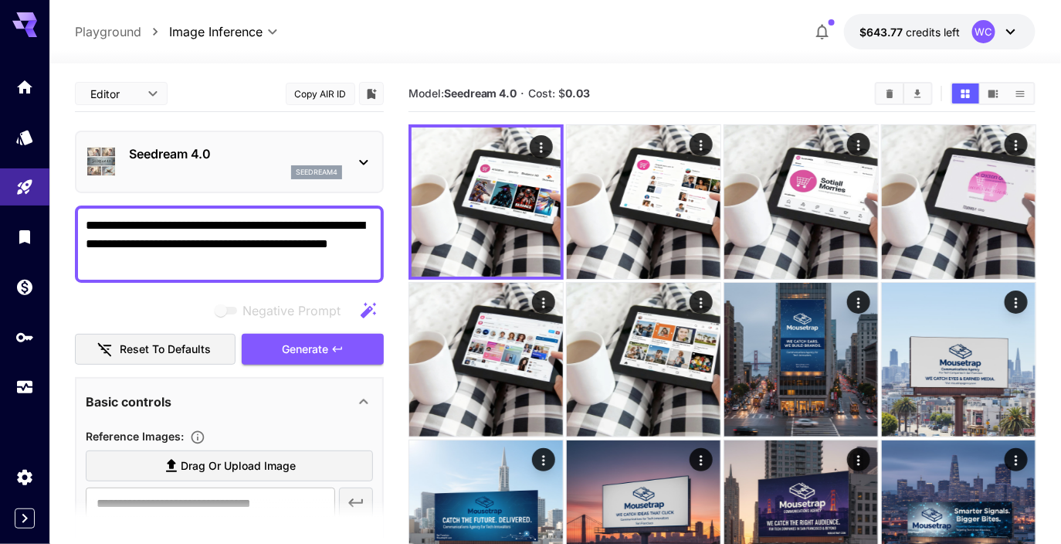
scroll to position [472, 0]
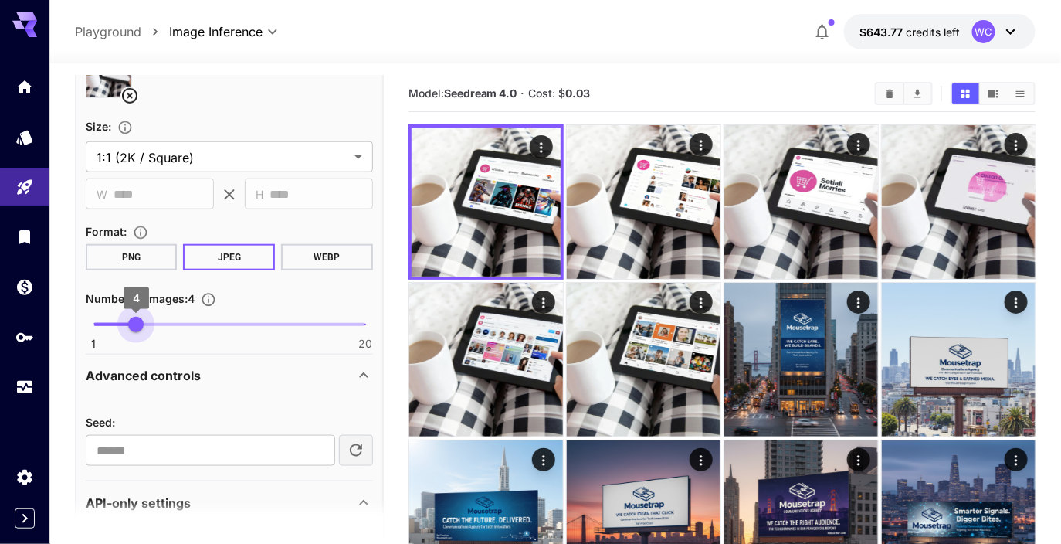
type input "*"
click at [118, 320] on span "3" at bounding box center [121, 324] width 15 height 15
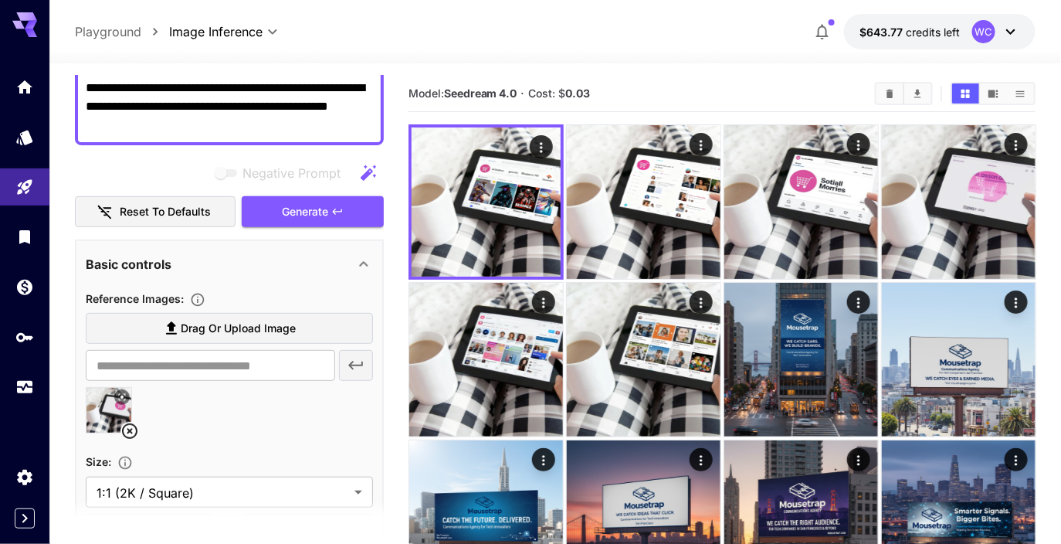
scroll to position [126, 0]
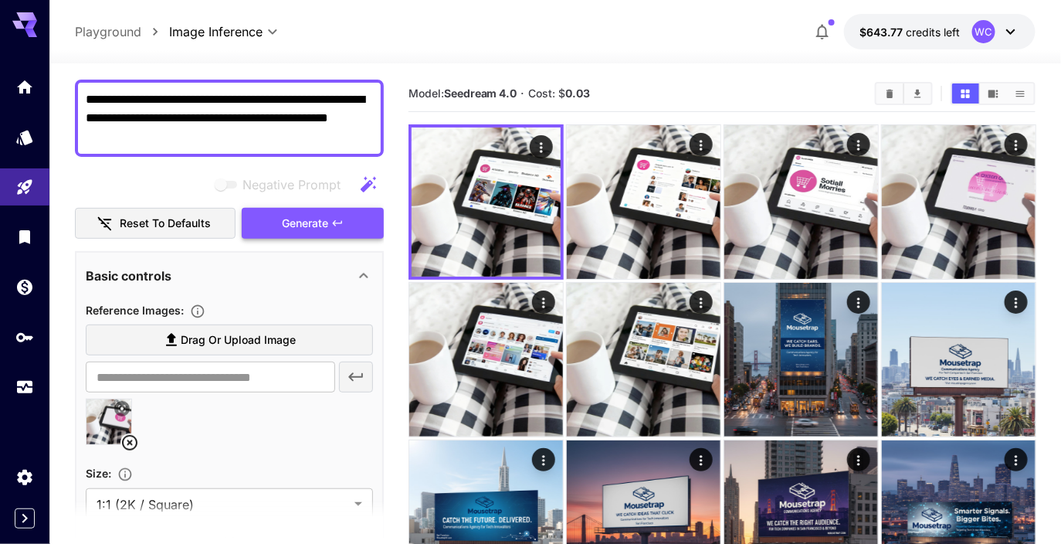
click at [299, 222] on span "Generate" at bounding box center [305, 223] width 46 height 19
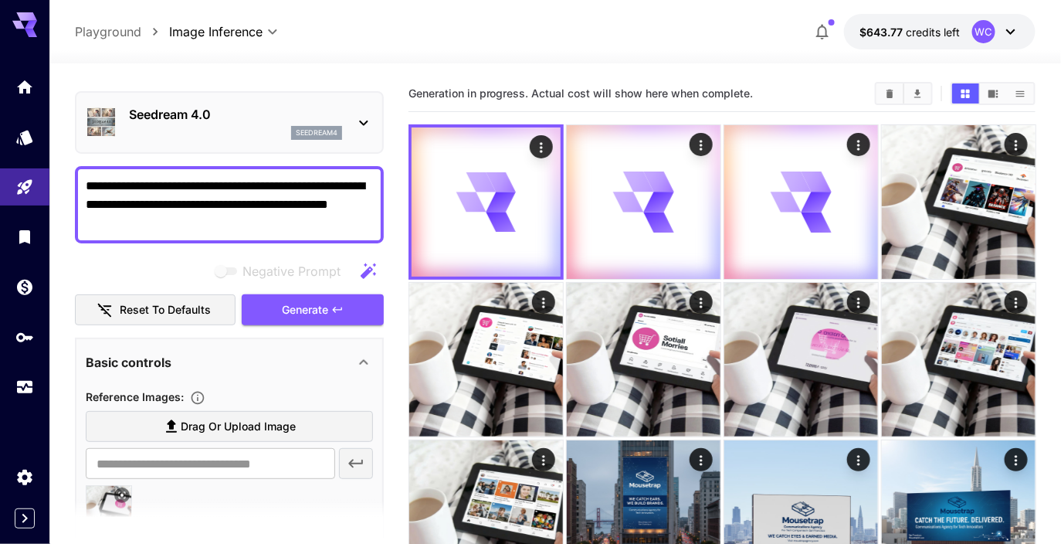
scroll to position [0, 0]
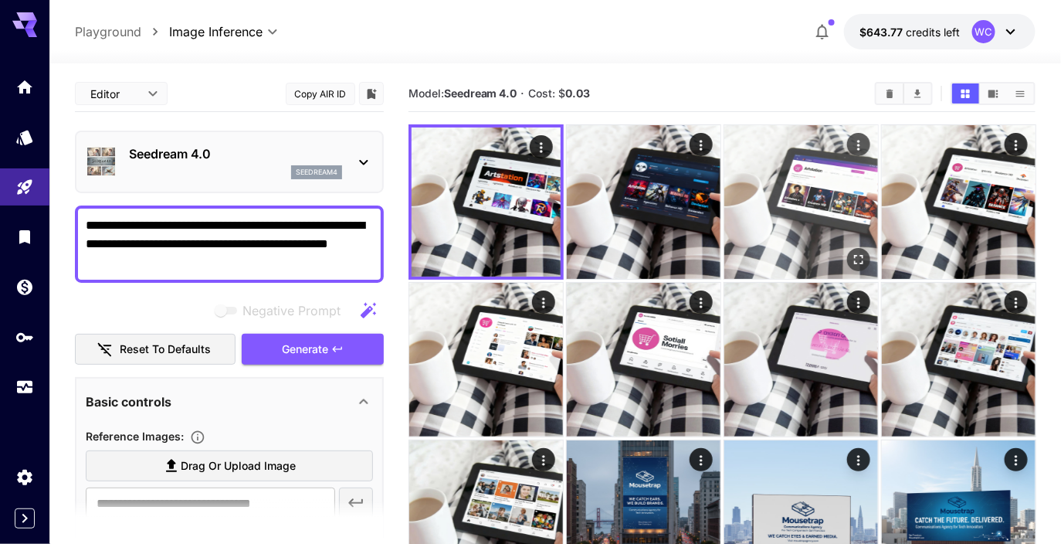
click at [859, 251] on button "Open in fullscreen" at bounding box center [857, 259] width 23 height 23
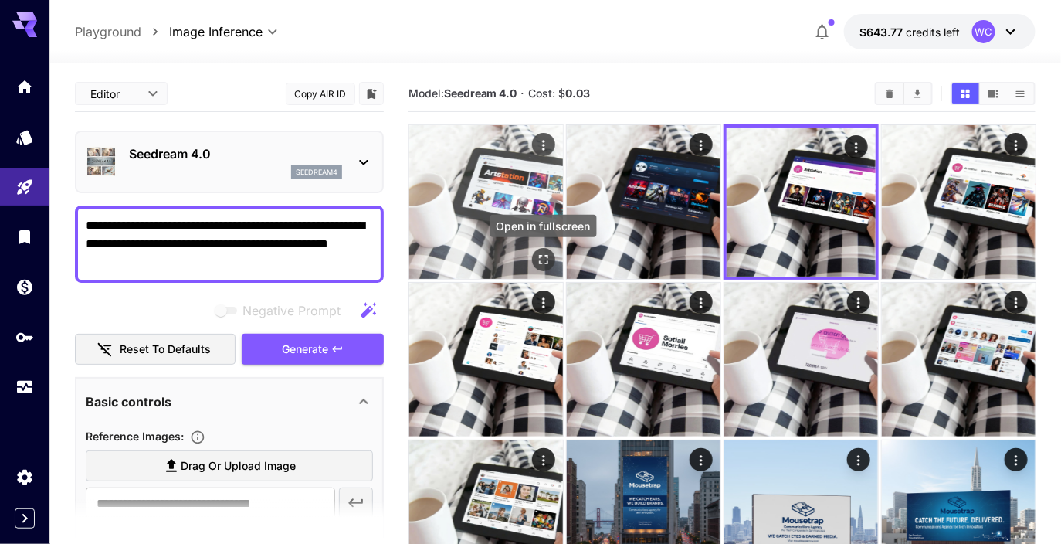
click at [544, 251] on button "Open in fullscreen" at bounding box center [542, 259] width 23 height 23
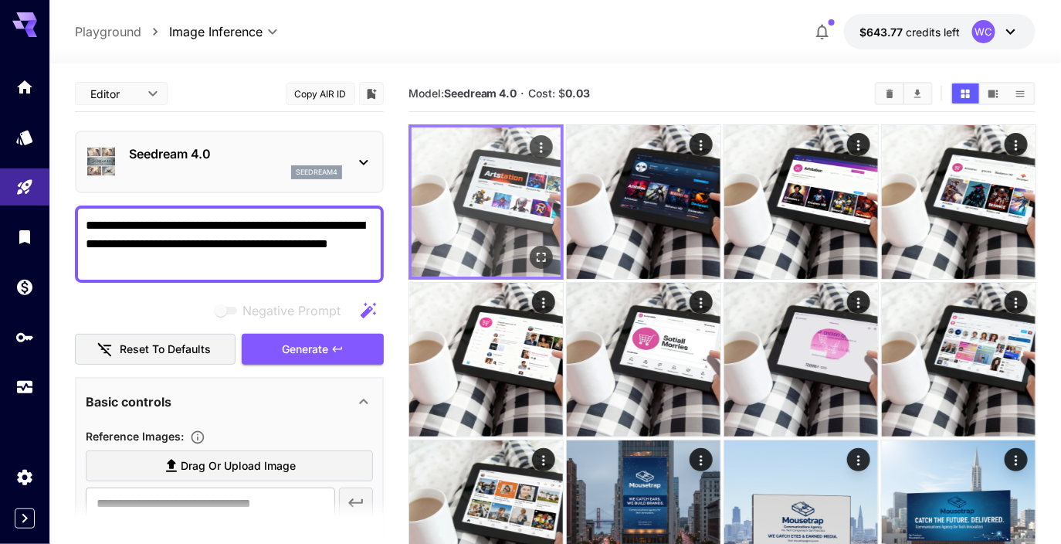
click at [544, 145] on icon "Actions" at bounding box center [540, 147] width 15 height 15
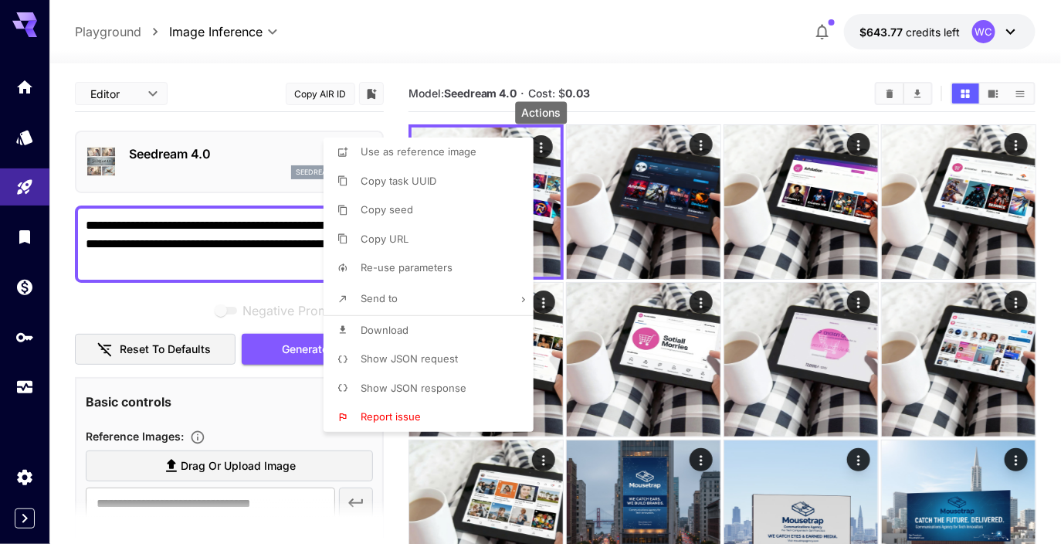
click at [501, 153] on li "Use as reference image" at bounding box center [432, 151] width 219 height 29
click at [261, 257] on div at bounding box center [530, 272] width 1061 height 544
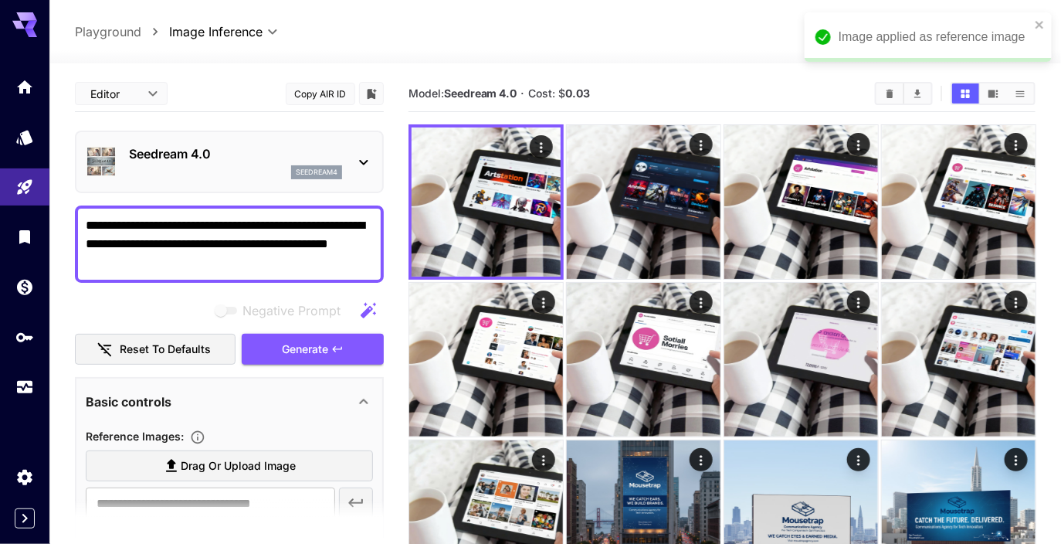
click at [246, 265] on textarea "**********" at bounding box center [230, 244] width 288 height 56
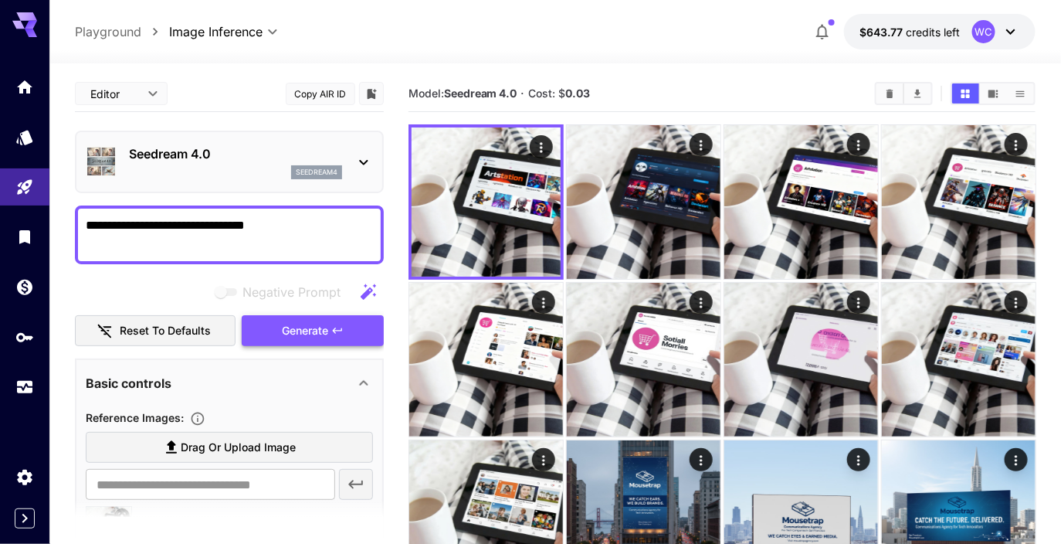
type textarea "**********"
click at [307, 331] on span "Generate" at bounding box center [305, 330] width 46 height 19
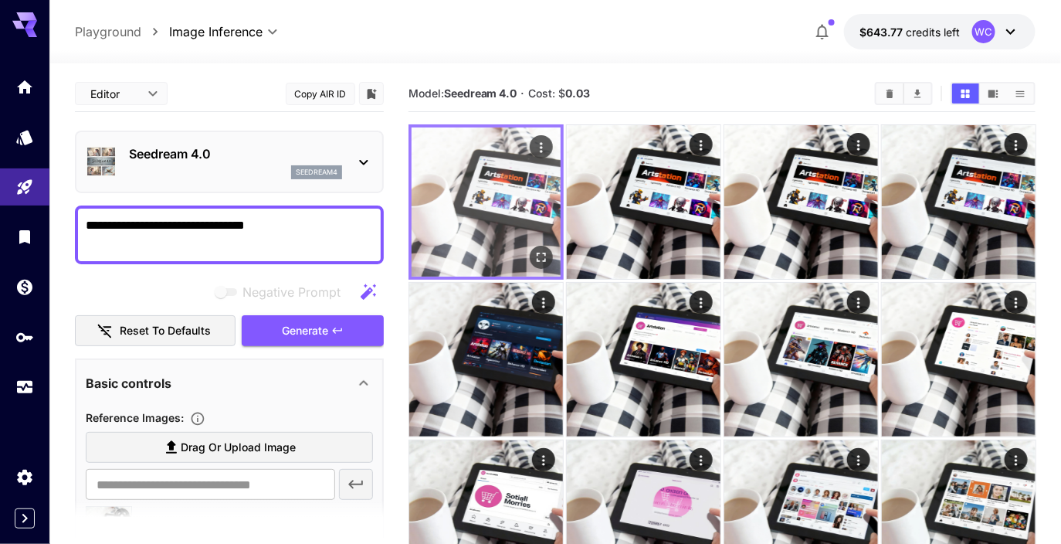
click at [547, 259] on icon "Open in fullscreen" at bounding box center [540, 256] width 15 height 15
